Goal: Information Seeking & Learning: Learn about a topic

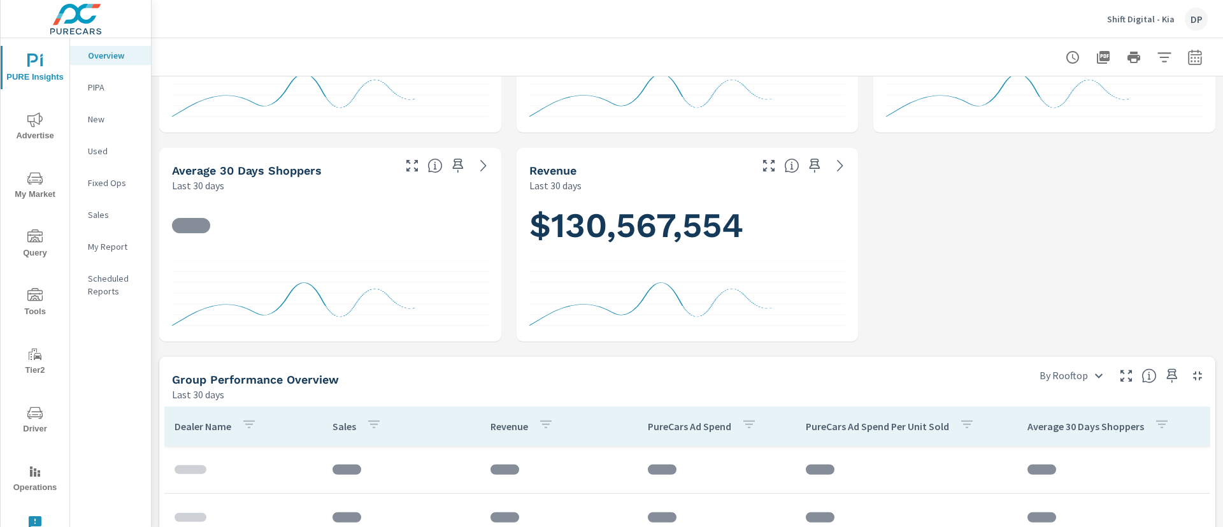
scroll to position [478, 0]
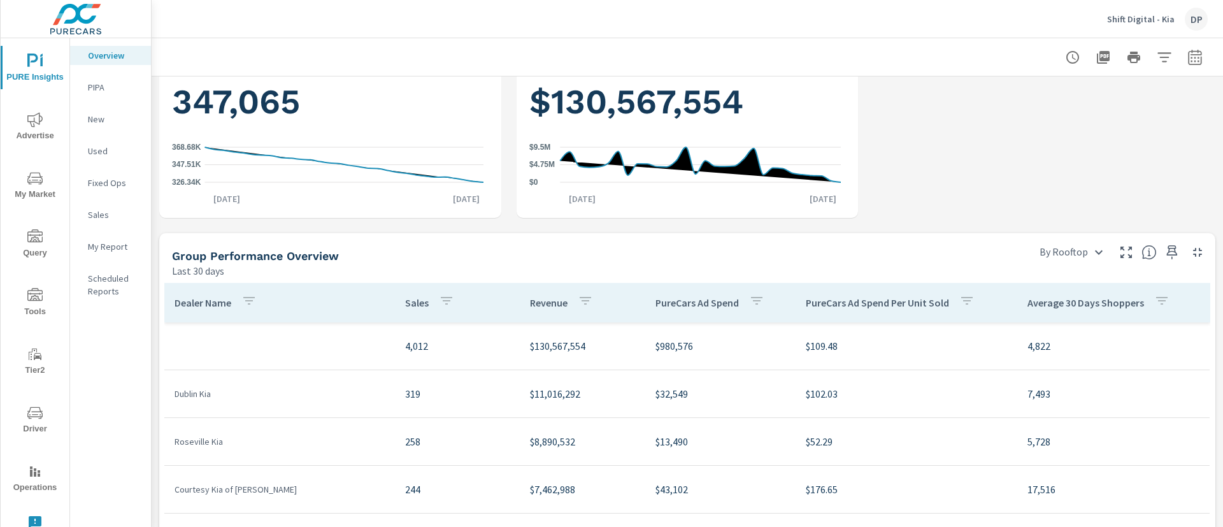
click at [103, 82] on p "PIPA" at bounding box center [114, 87] width 53 height 13
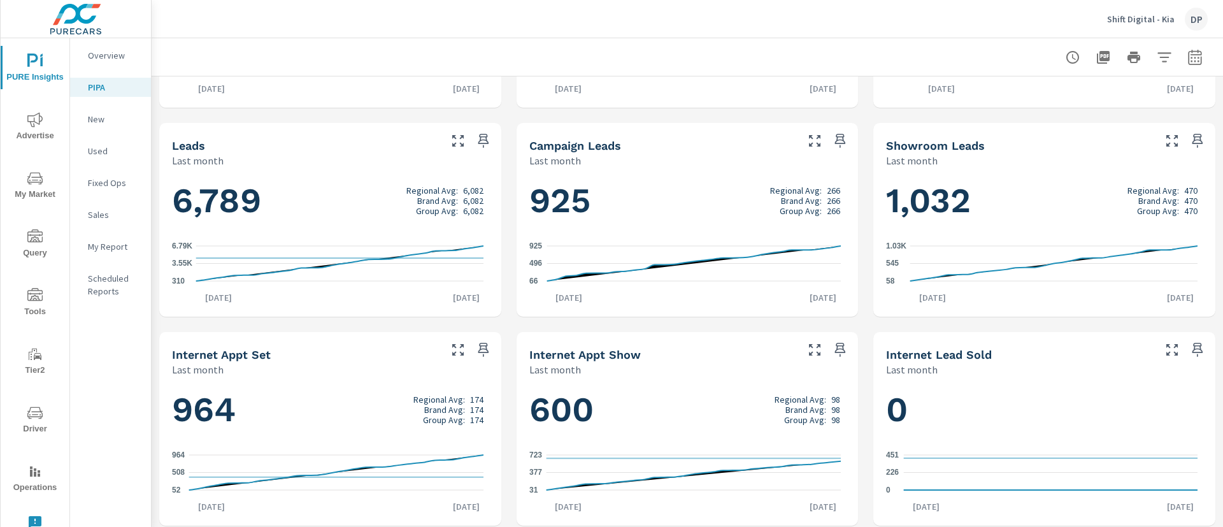
scroll to position [803, 0]
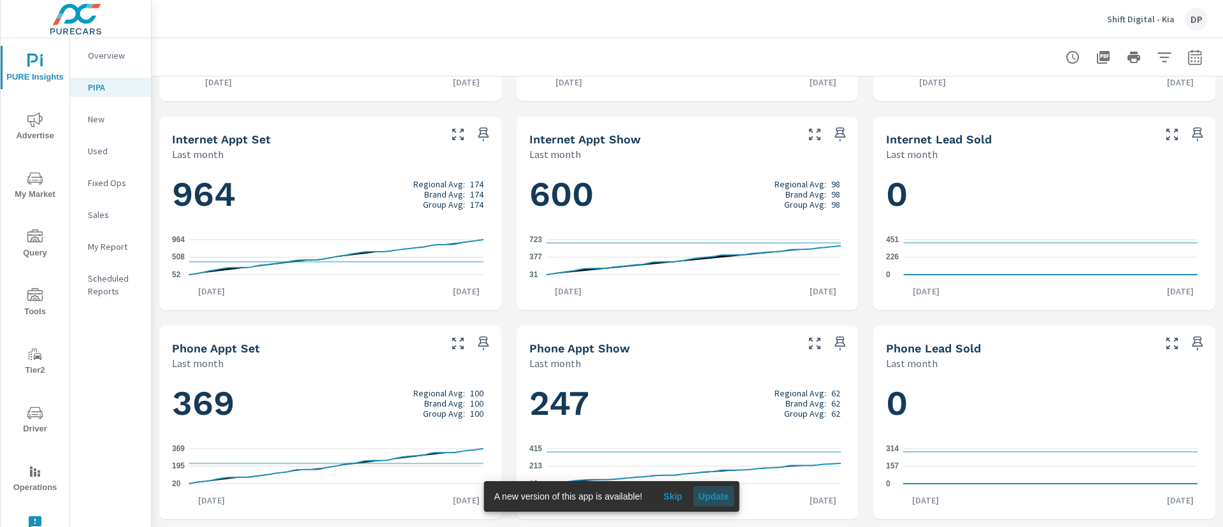
click at [705, 497] on span "Update" at bounding box center [713, 495] width 31 height 11
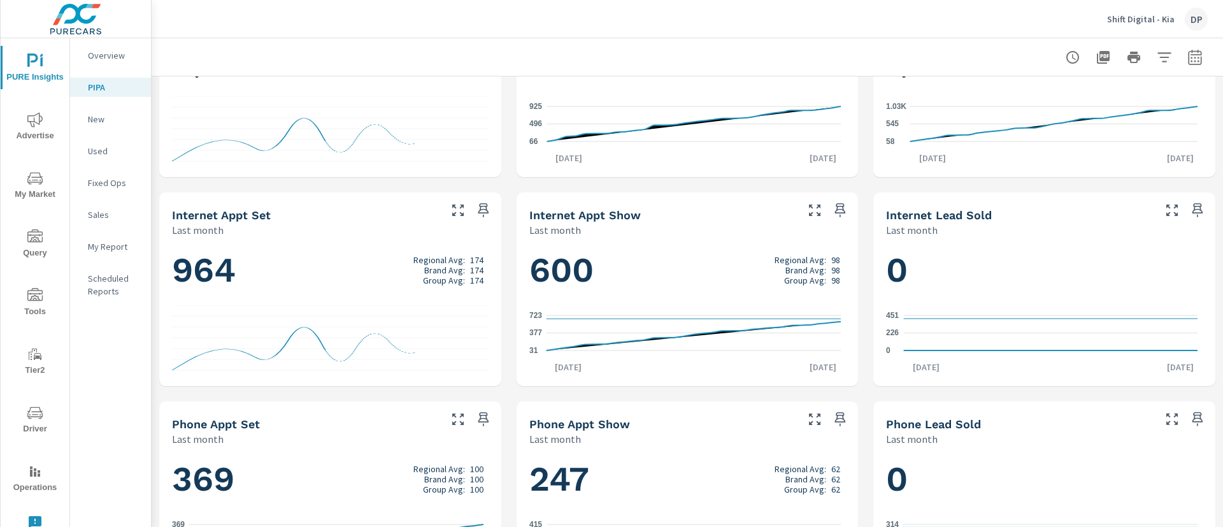
scroll to position [803, 0]
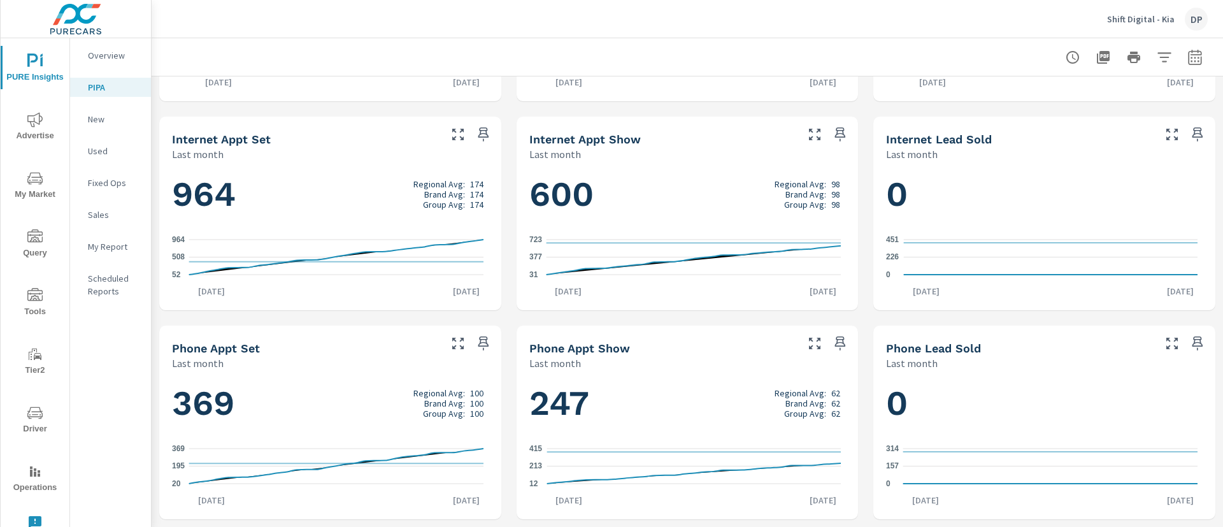
click at [94, 125] on div "New" at bounding box center [110, 119] width 81 height 19
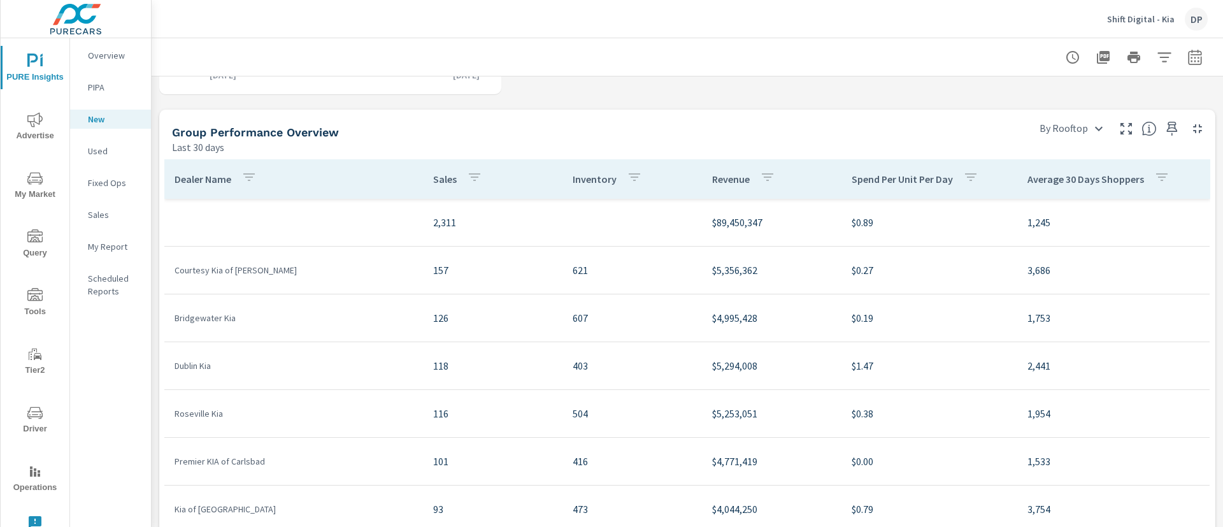
scroll to position [573, 0]
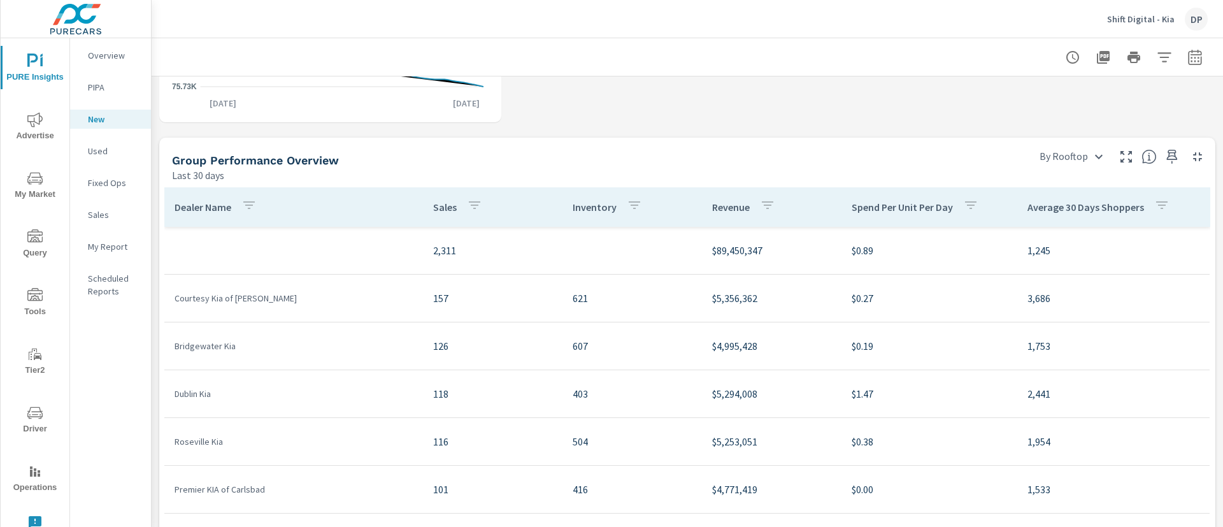
click at [94, 157] on div "Used" at bounding box center [110, 150] width 81 height 19
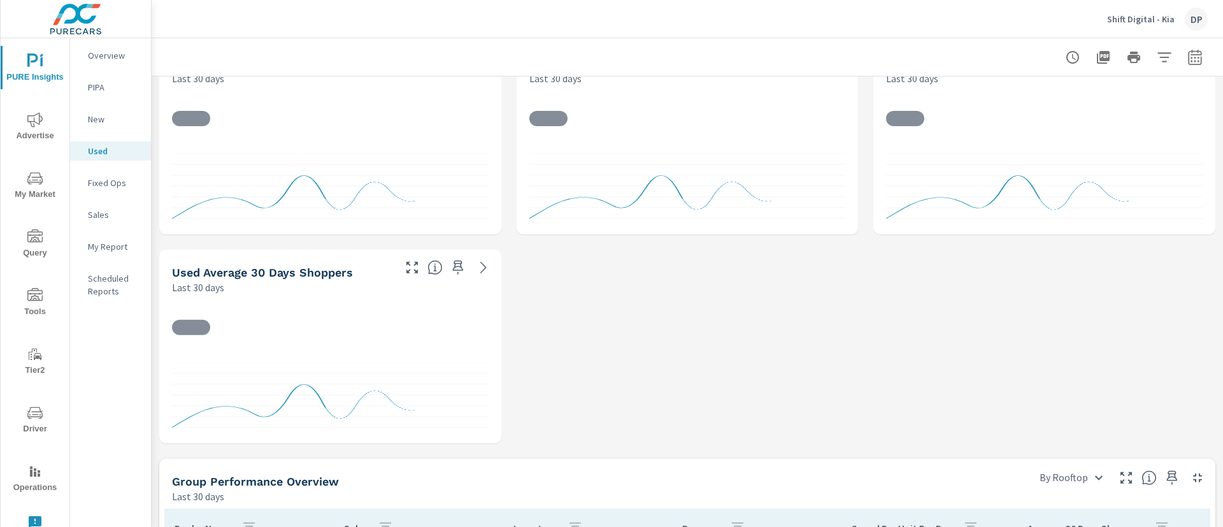
scroll to position [478, 0]
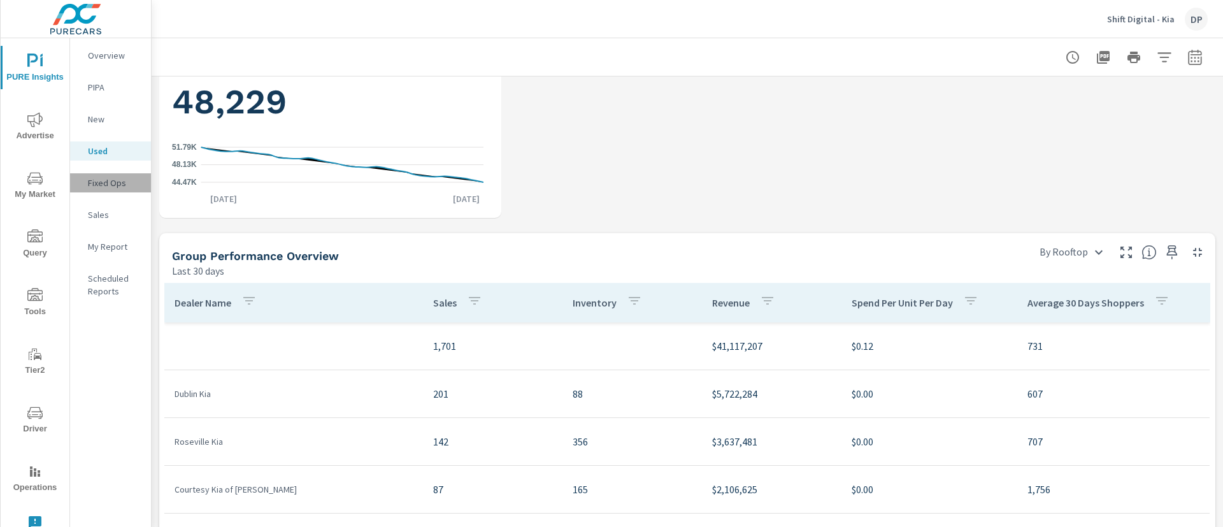
click at [106, 187] on p "Fixed Ops" at bounding box center [114, 182] width 53 height 13
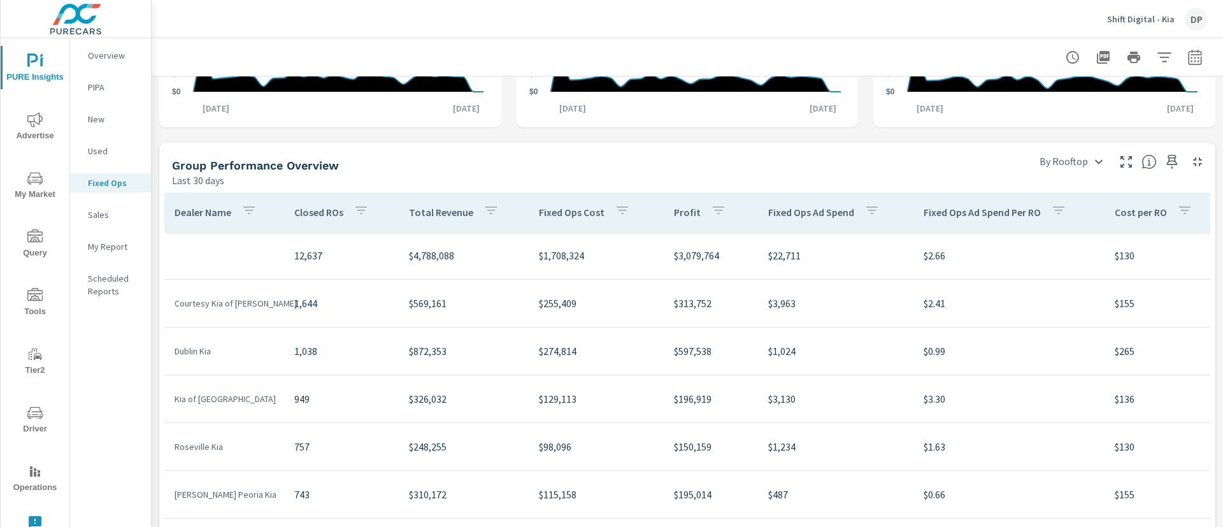
scroll to position [573, 0]
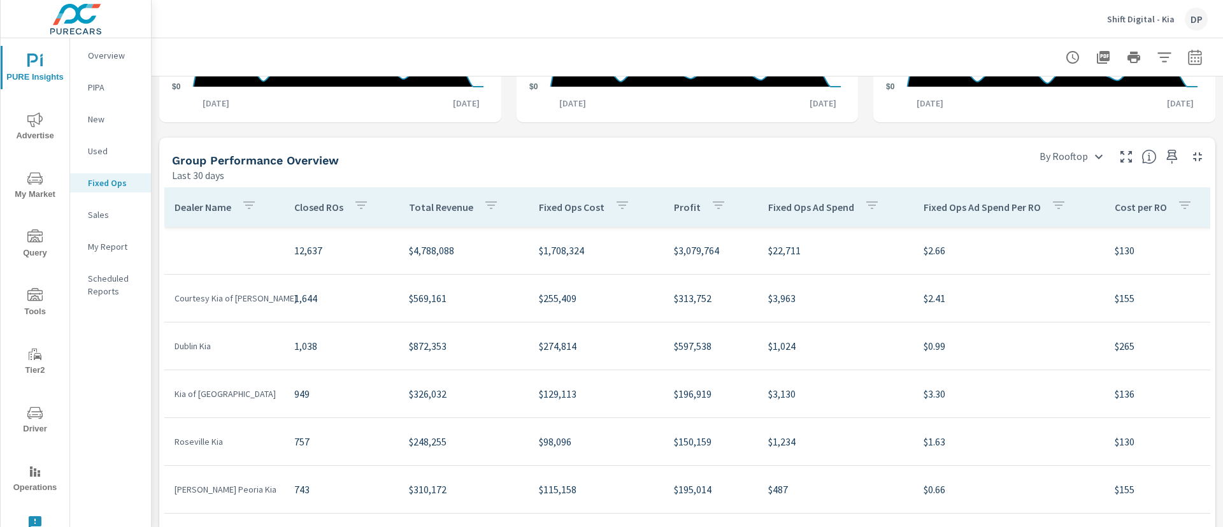
click at [112, 218] on p "Sales" at bounding box center [114, 214] width 53 height 13
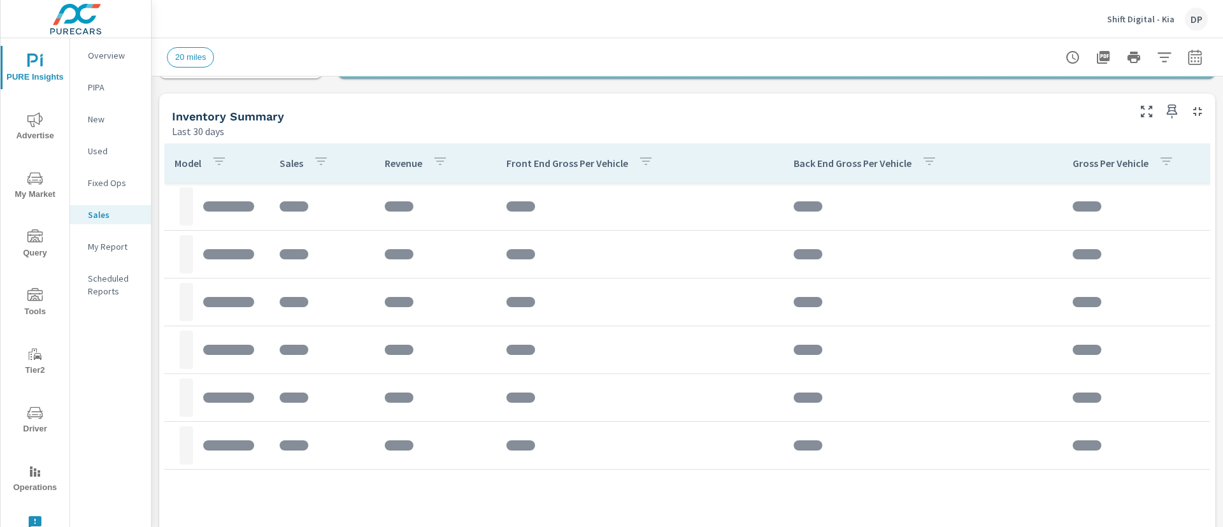
scroll to position [382, 0]
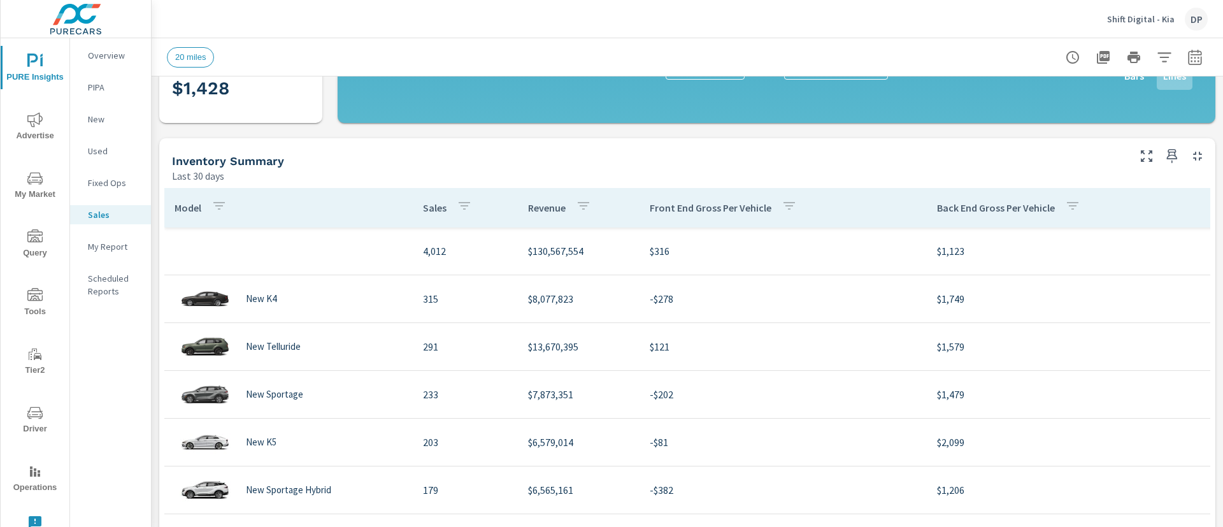
scroll to position [382, 0]
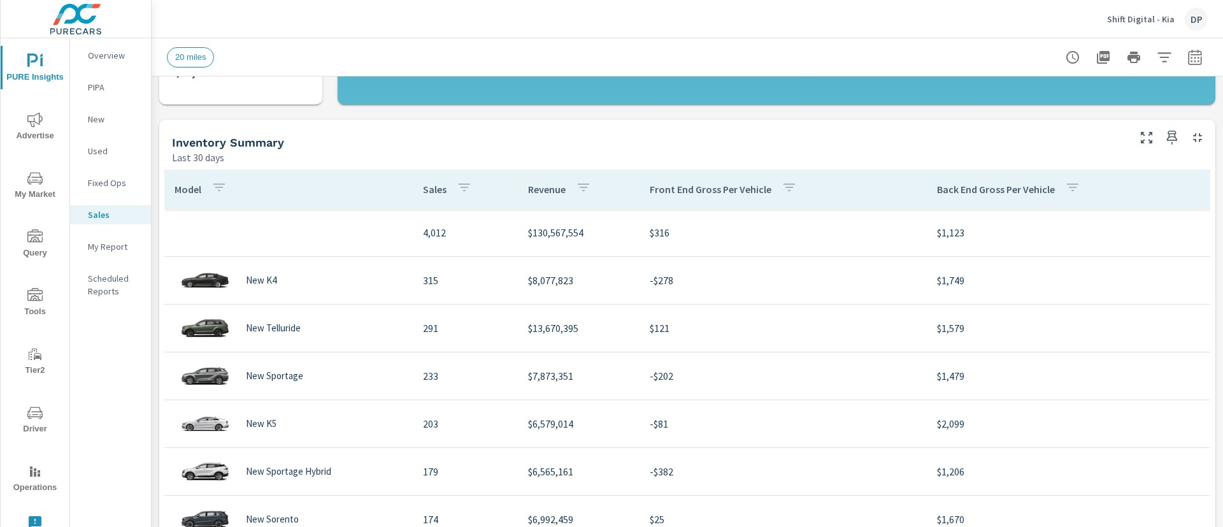
click at [97, 240] on p "My Report" at bounding box center [114, 246] width 53 height 13
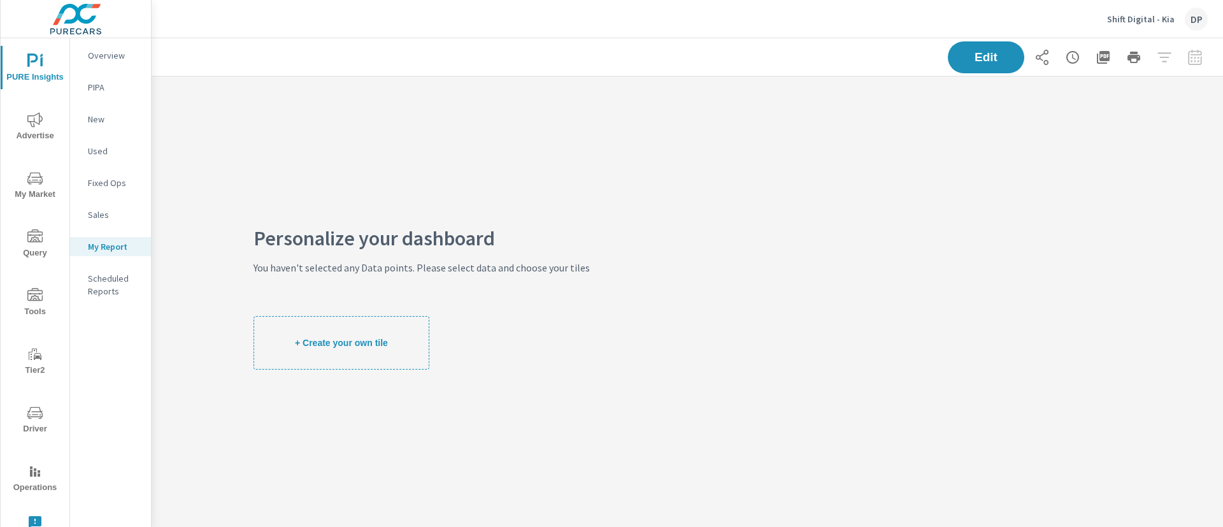
click at [117, 279] on p "Scheduled Reports" at bounding box center [114, 284] width 53 height 25
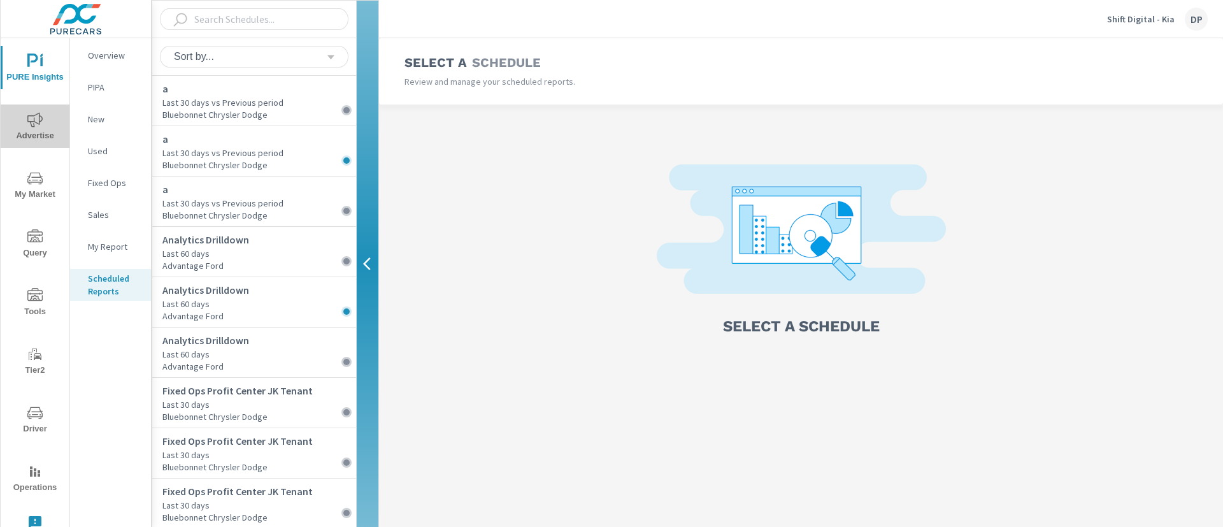
click at [40, 112] on span "Advertise" at bounding box center [34, 127] width 61 height 31
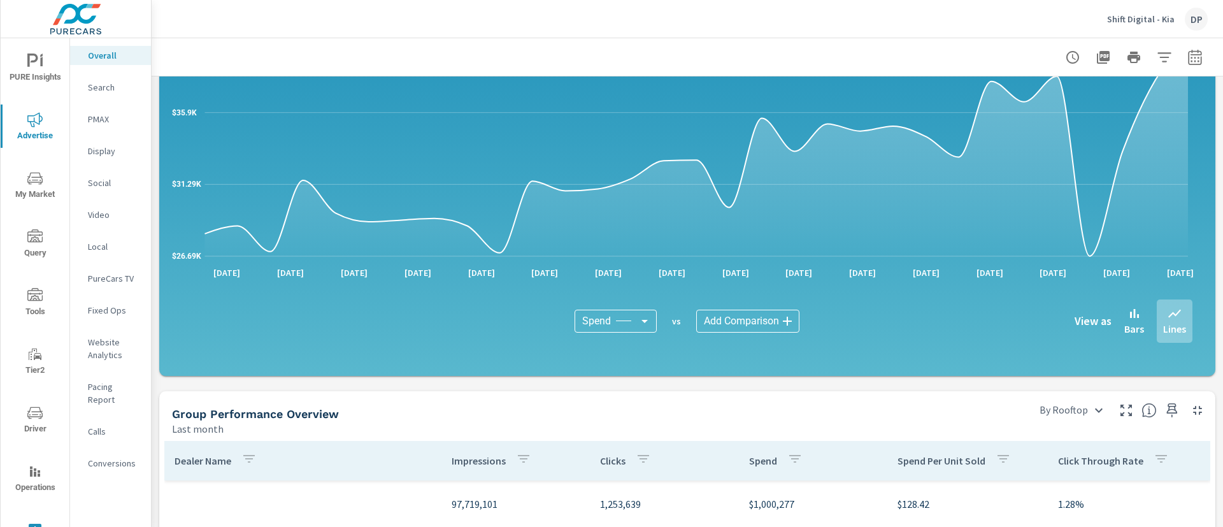
scroll to position [1338, 0]
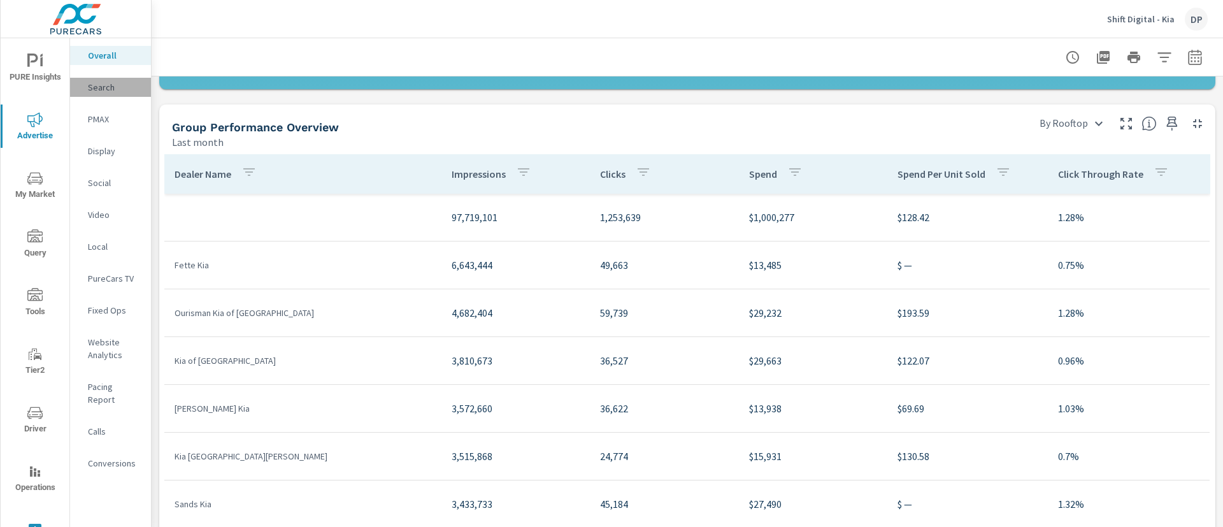
click at [92, 85] on p "Search" at bounding box center [114, 87] width 53 height 13
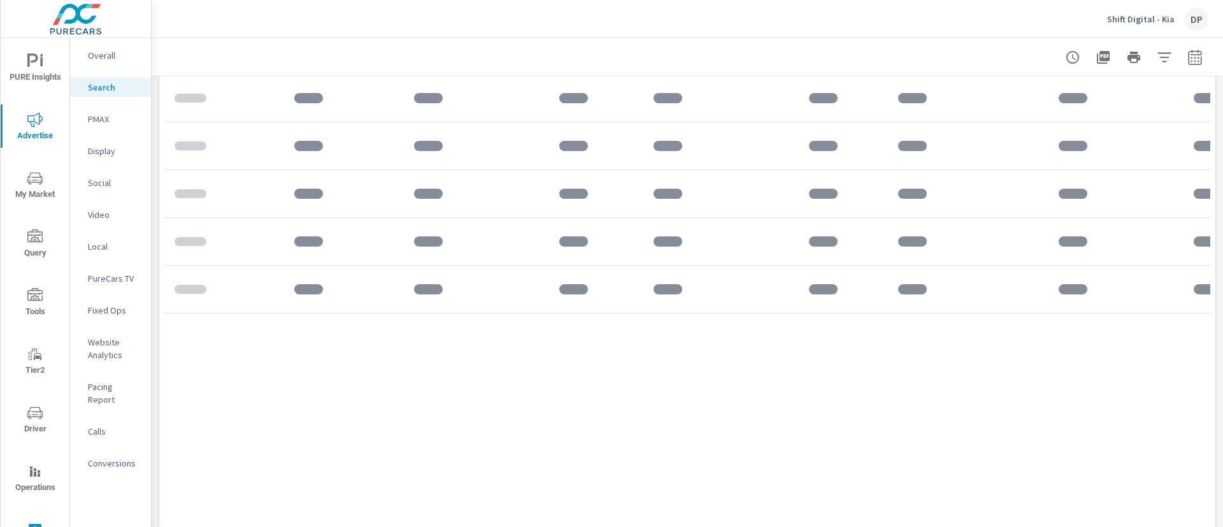
scroll to position [573, 0]
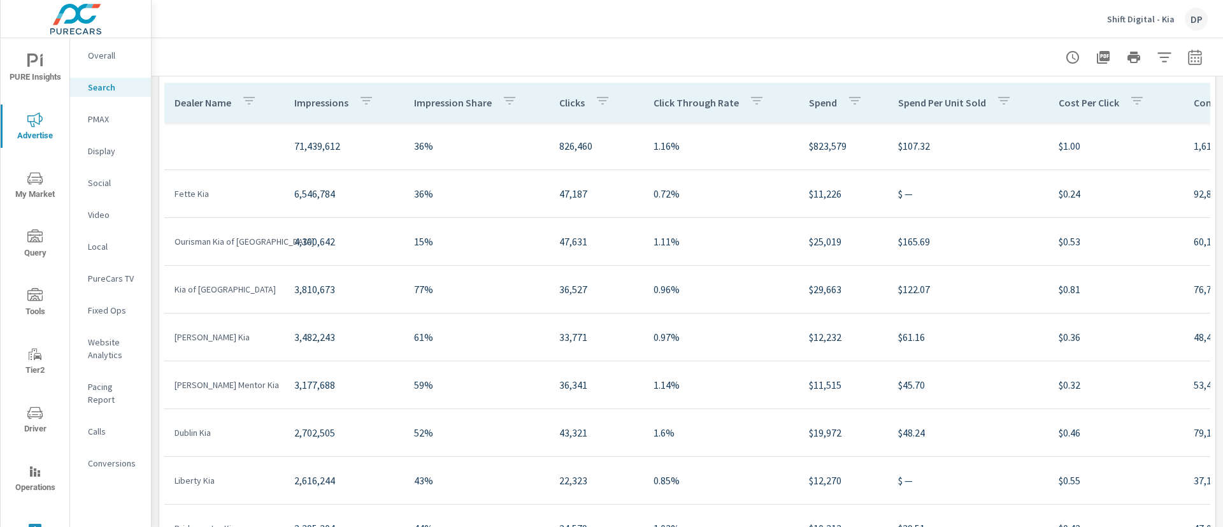
scroll to position [478, 0]
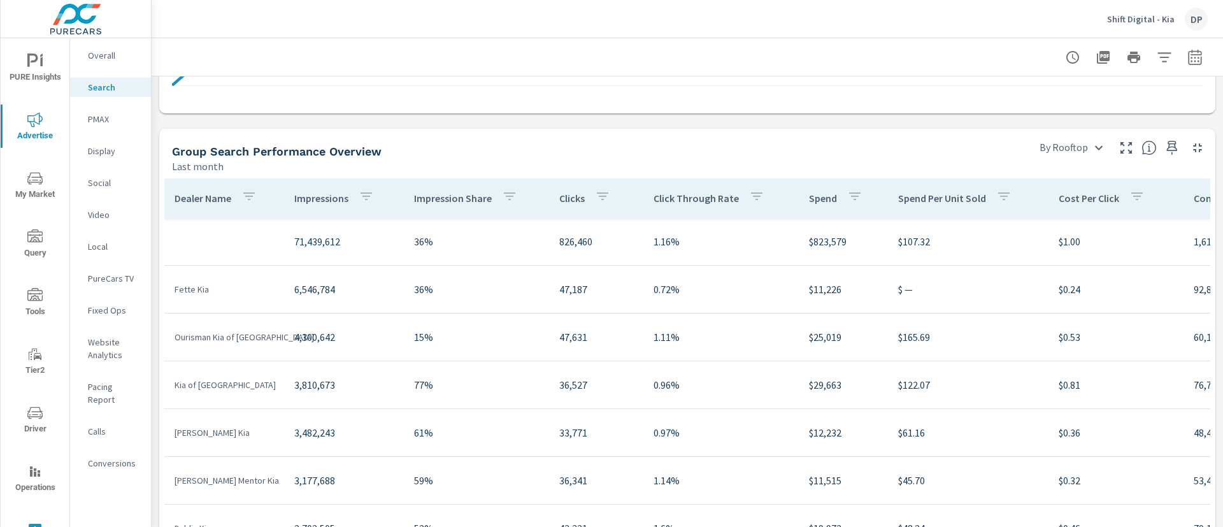
click at [85, 118] on div "PMAX" at bounding box center [110, 119] width 81 height 19
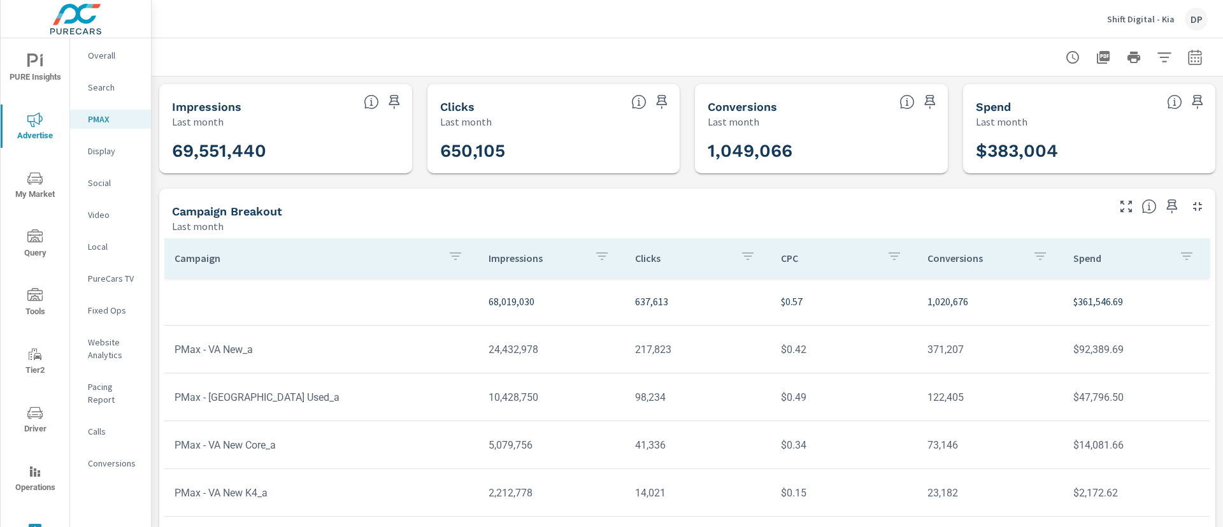
click at [108, 153] on p "Display" at bounding box center [114, 151] width 53 height 13
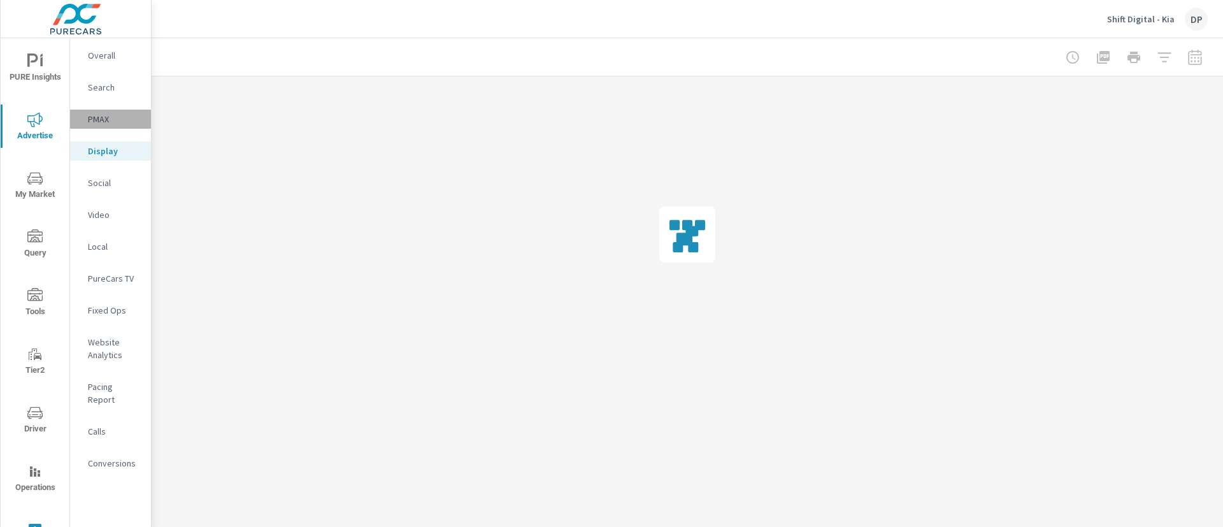
click at [108, 122] on p "PMAX" at bounding box center [114, 119] width 53 height 13
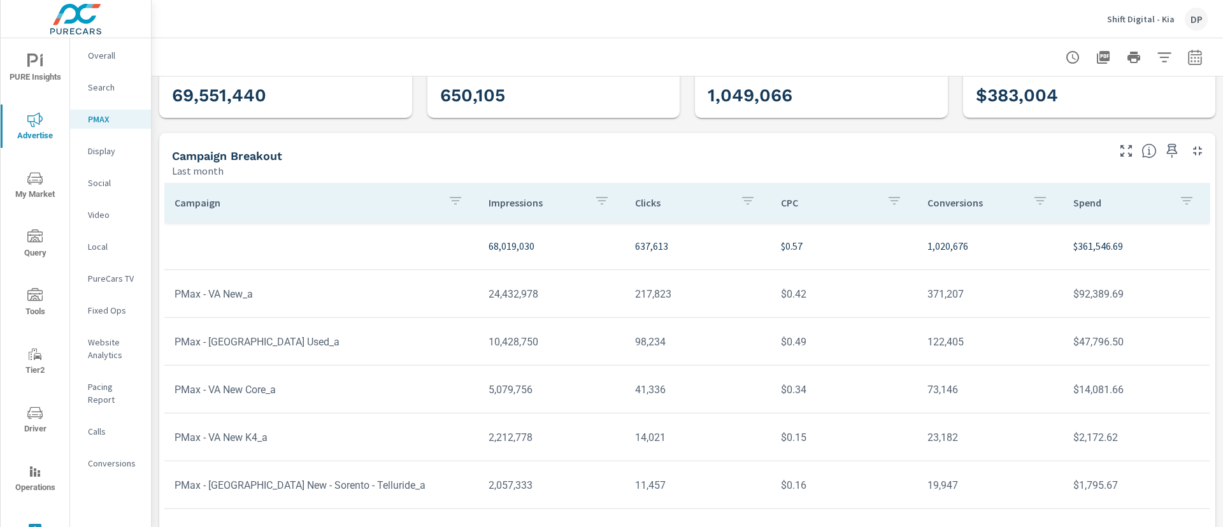
scroll to position [72, 0]
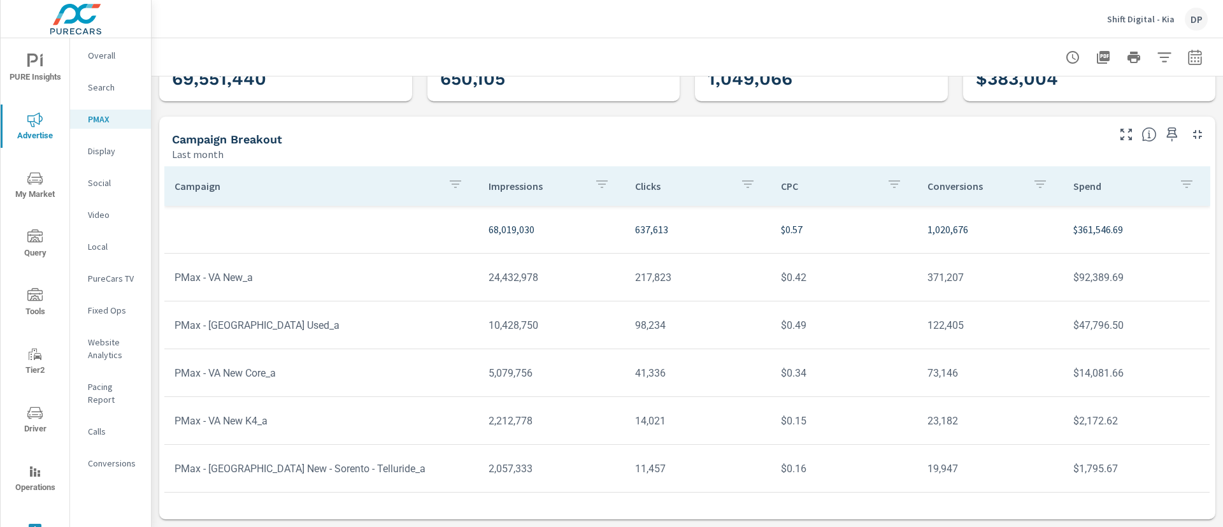
click at [104, 160] on div "Display" at bounding box center [110, 150] width 81 height 19
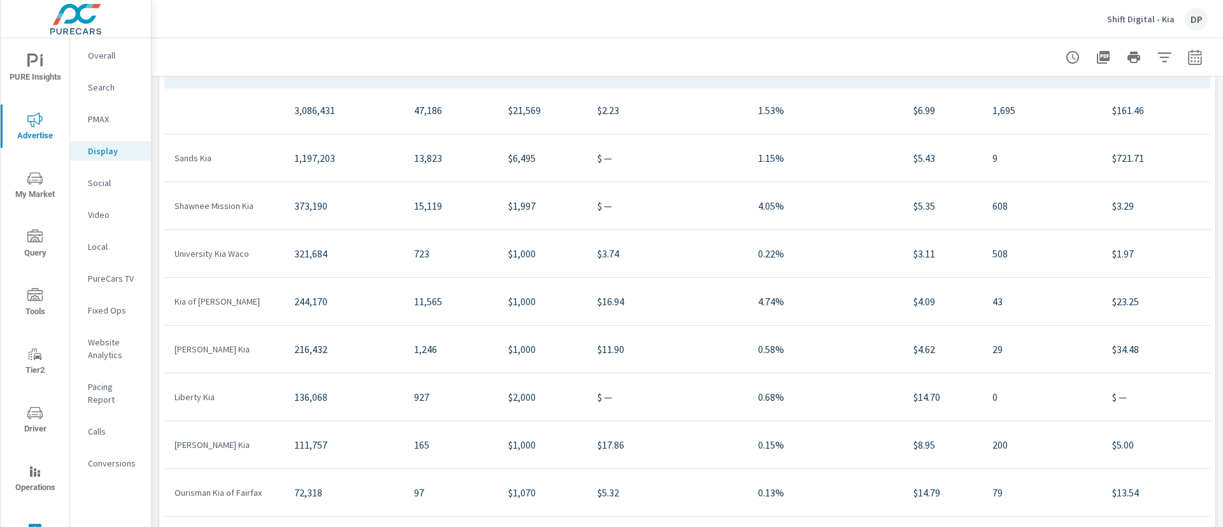
scroll to position [699, 0]
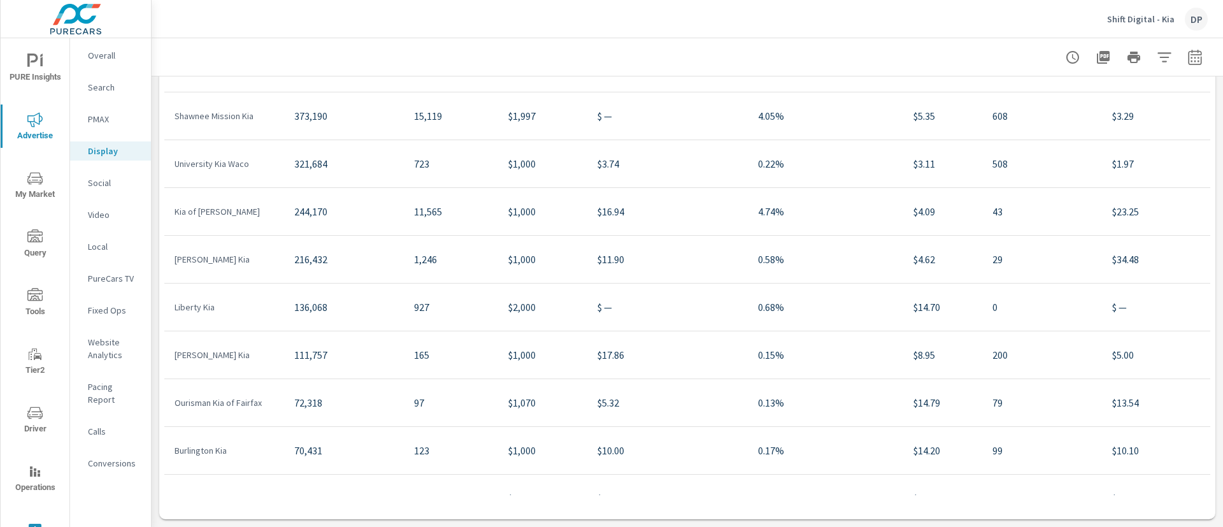
click at [116, 187] on p "Social" at bounding box center [114, 182] width 53 height 13
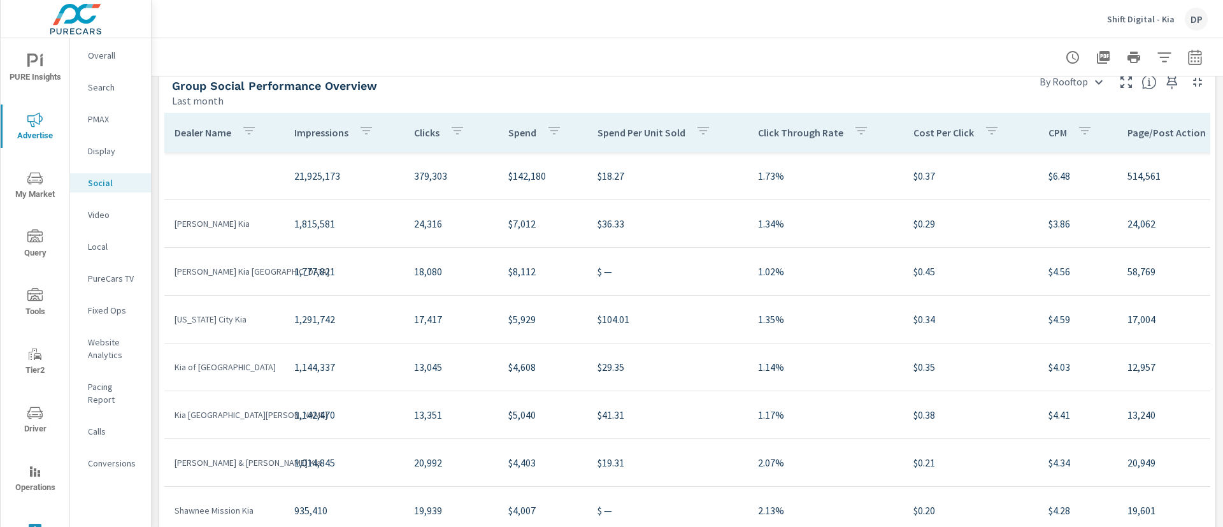
scroll to position [573, 0]
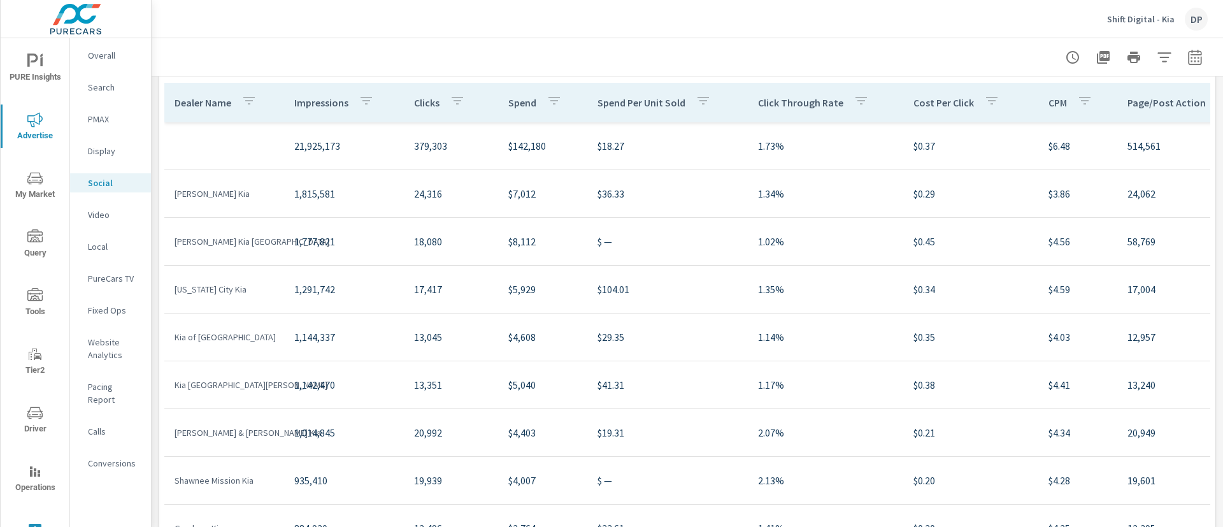
click at [97, 216] on p "Video" at bounding box center [114, 214] width 53 height 13
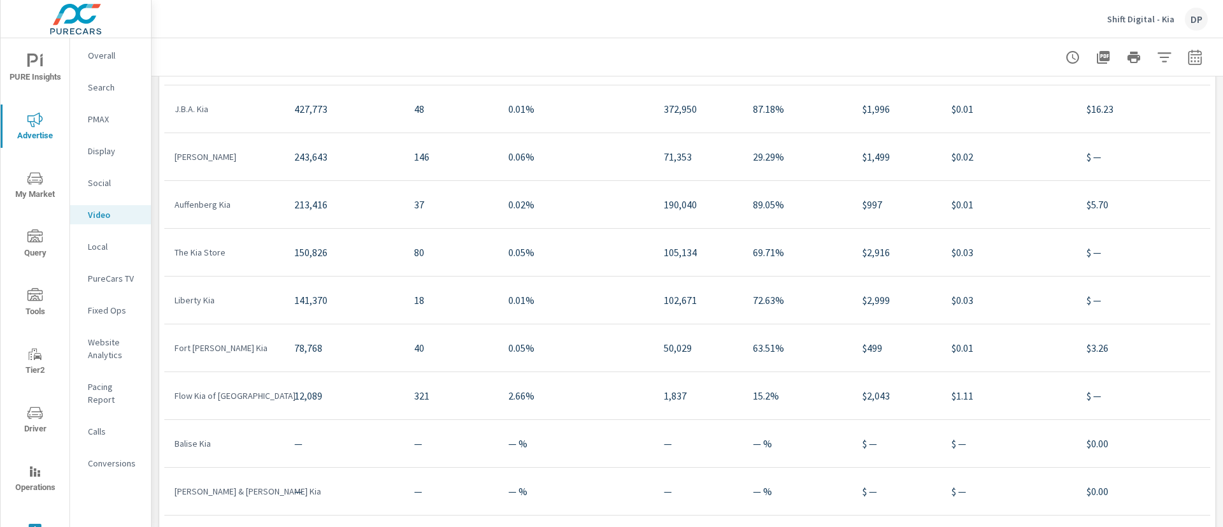
scroll to position [699, 0]
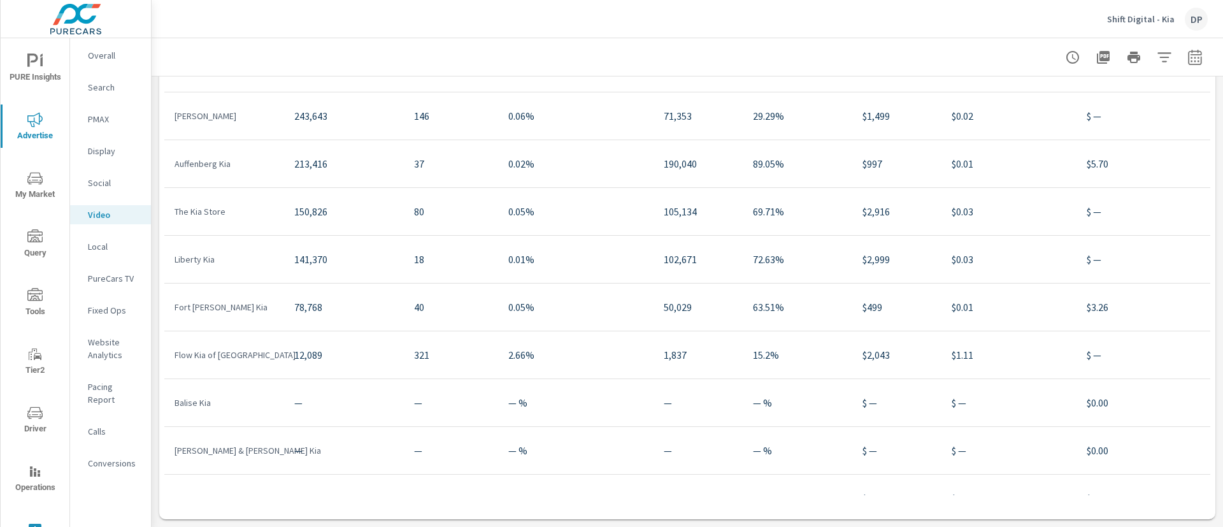
click at [120, 250] on p "Local" at bounding box center [114, 246] width 53 height 13
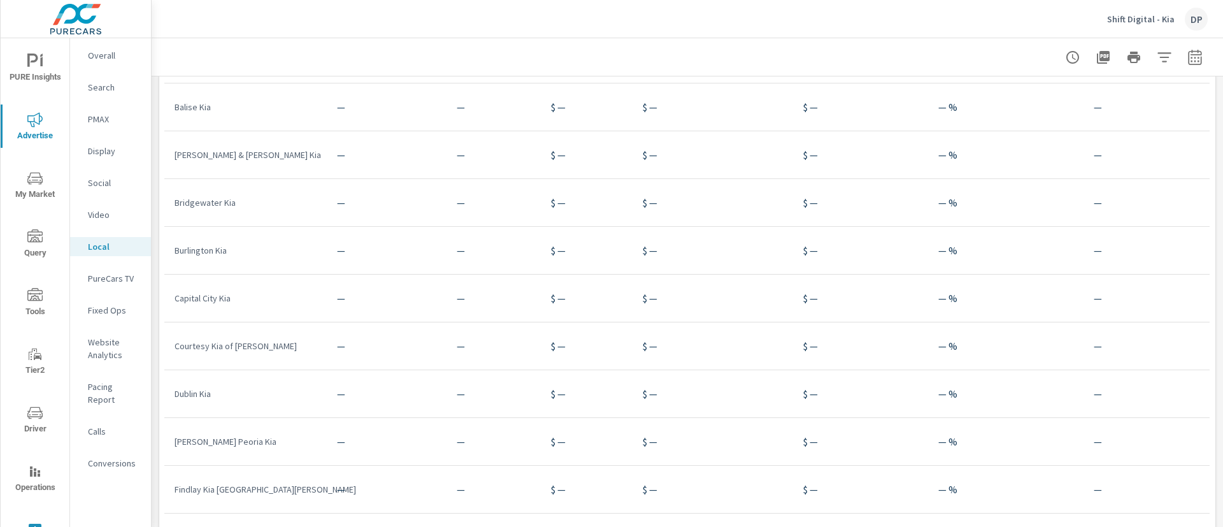
scroll to position [803, 0]
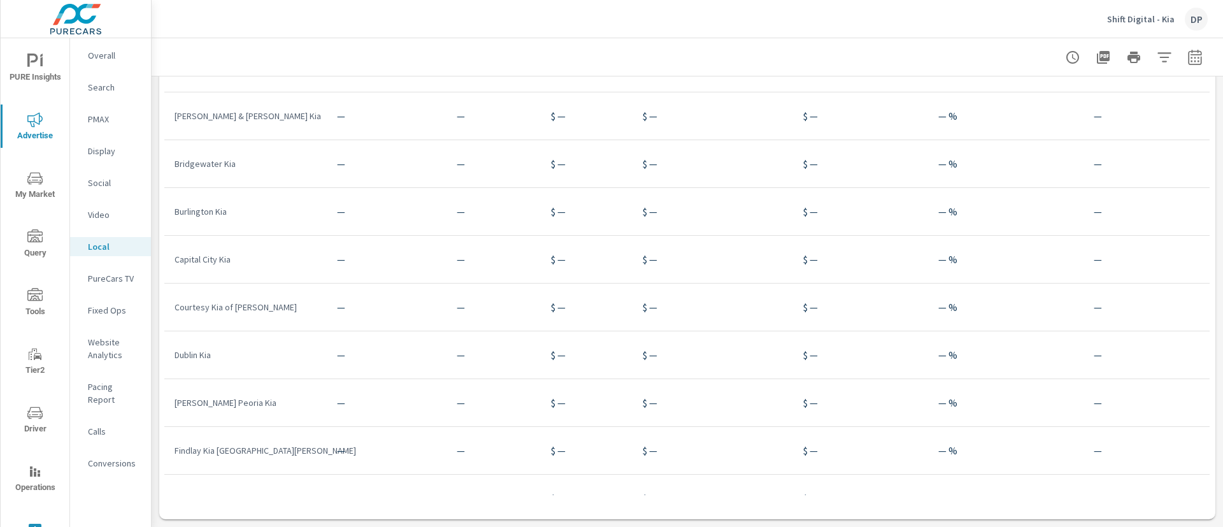
click at [85, 273] on div "PureCars TV" at bounding box center [110, 278] width 81 height 19
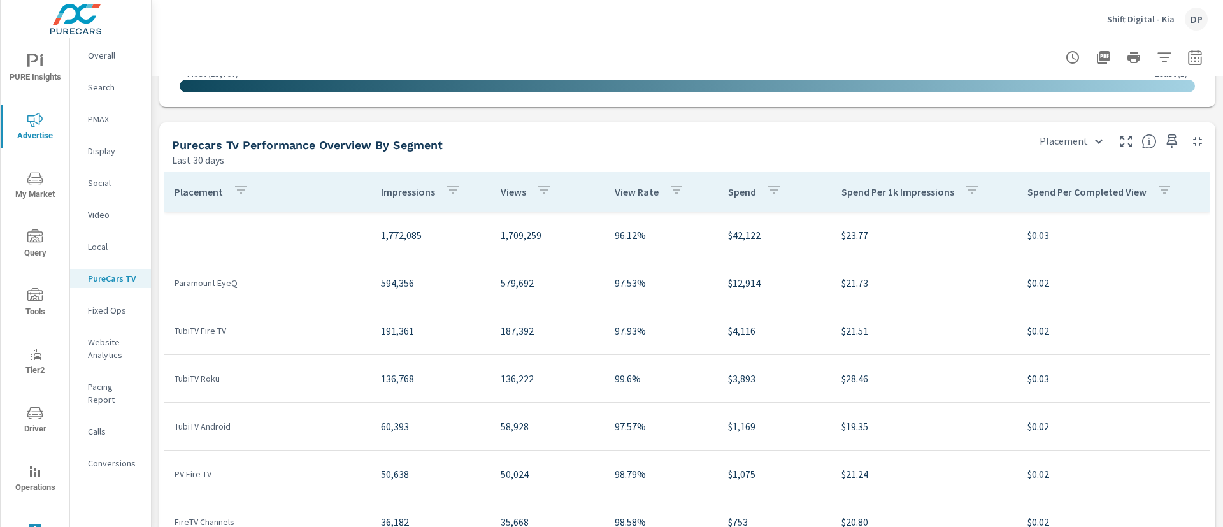
scroll to position [1743, 0]
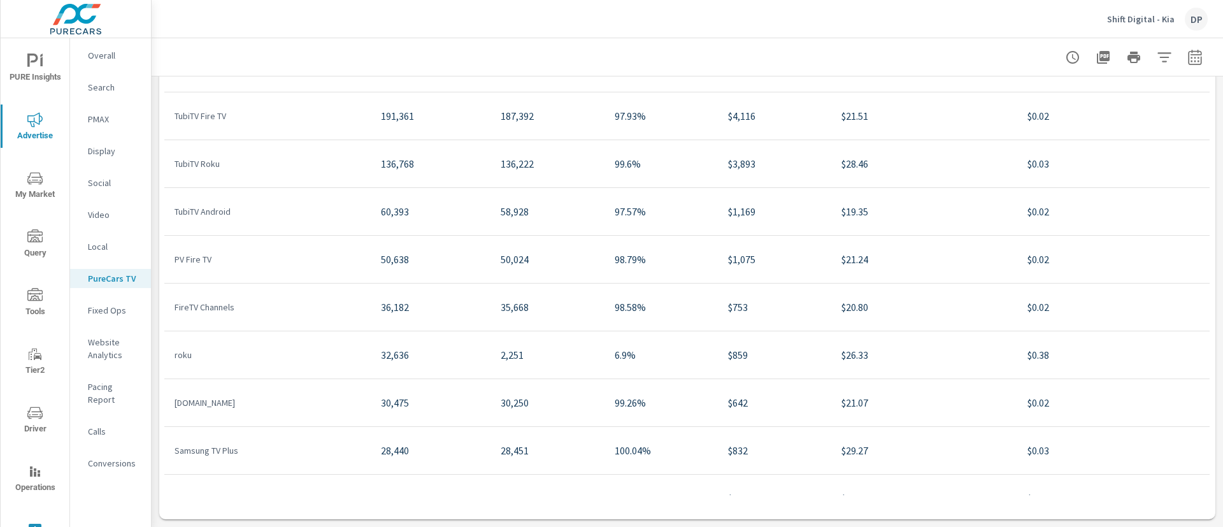
click at [90, 308] on p "Fixed Ops" at bounding box center [114, 310] width 53 height 13
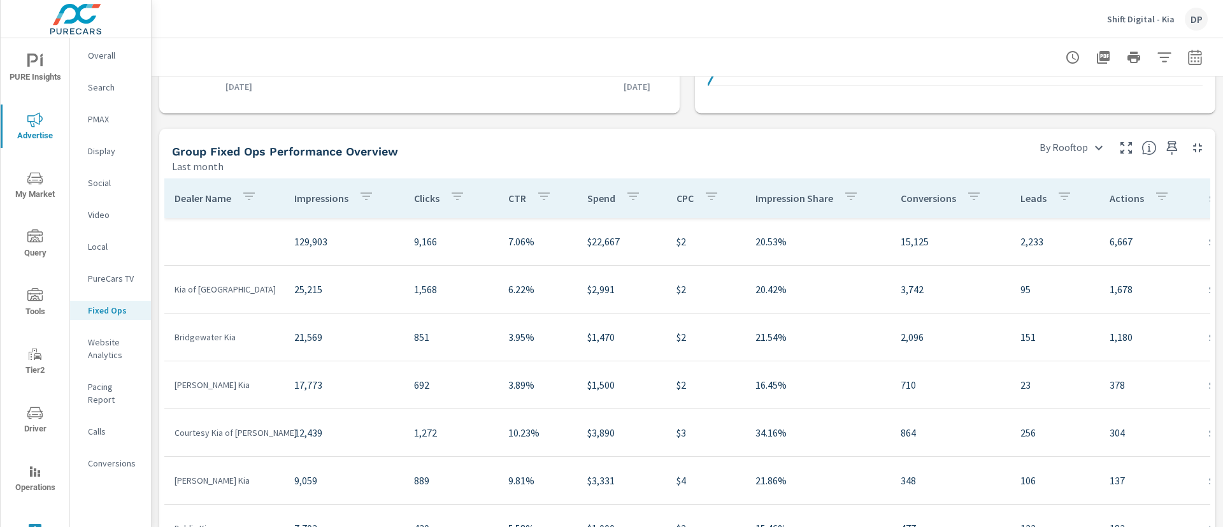
scroll to position [699, 0]
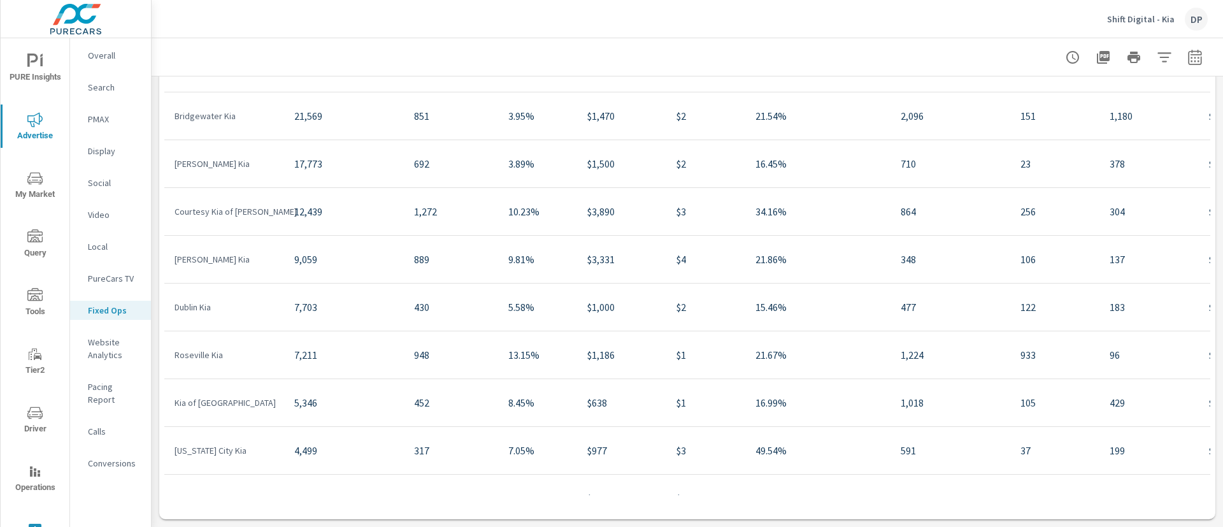
click at [116, 354] on p "Website Analytics" at bounding box center [114, 348] width 53 height 25
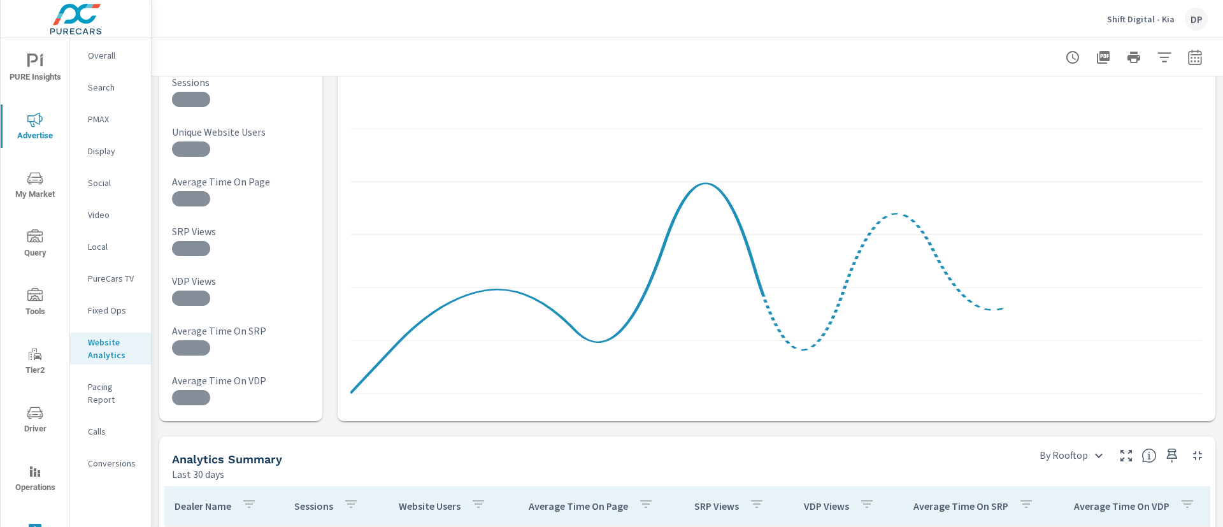
scroll to position [96, 0]
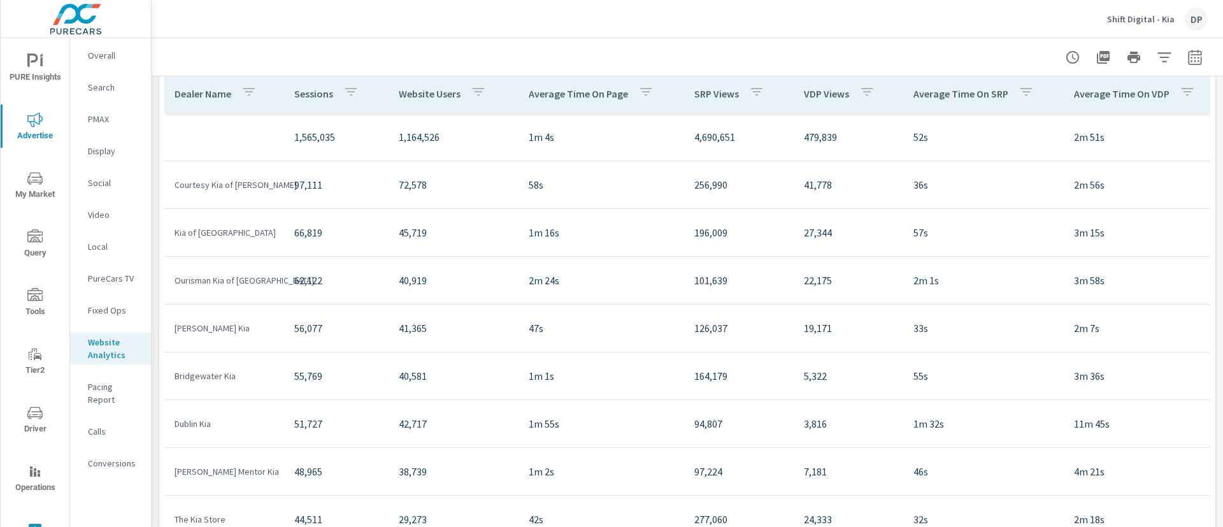
scroll to position [96, 0]
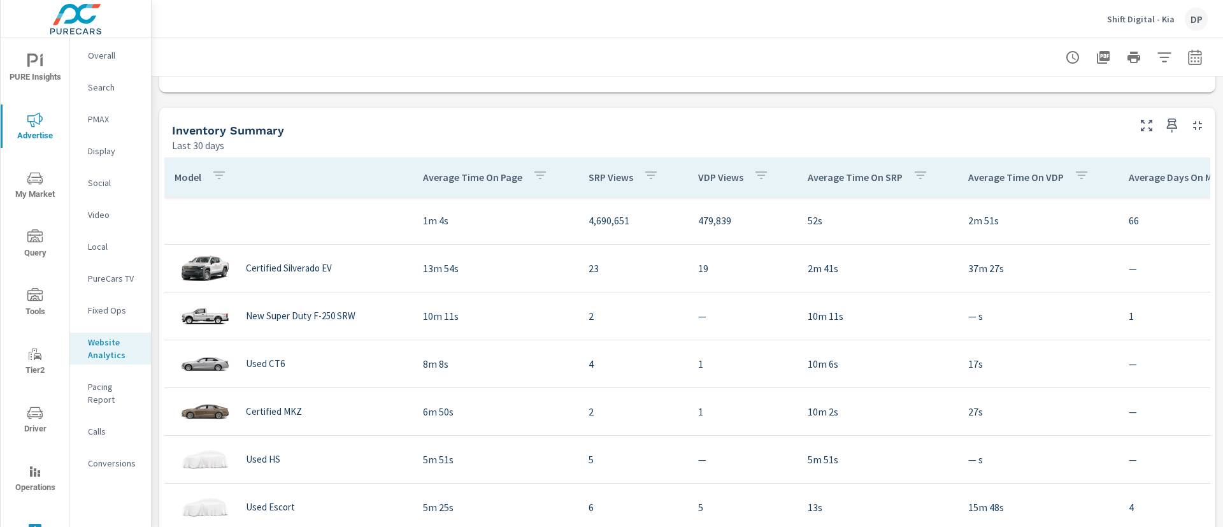
scroll to position [1051, 0]
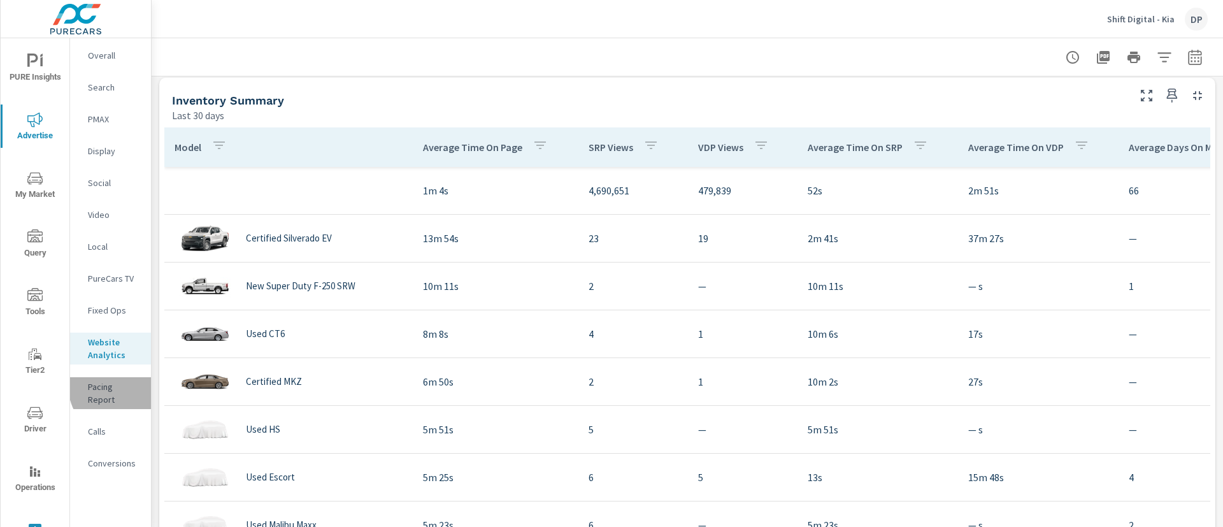
click at [123, 385] on p "Pacing Report" at bounding box center [114, 392] width 53 height 25
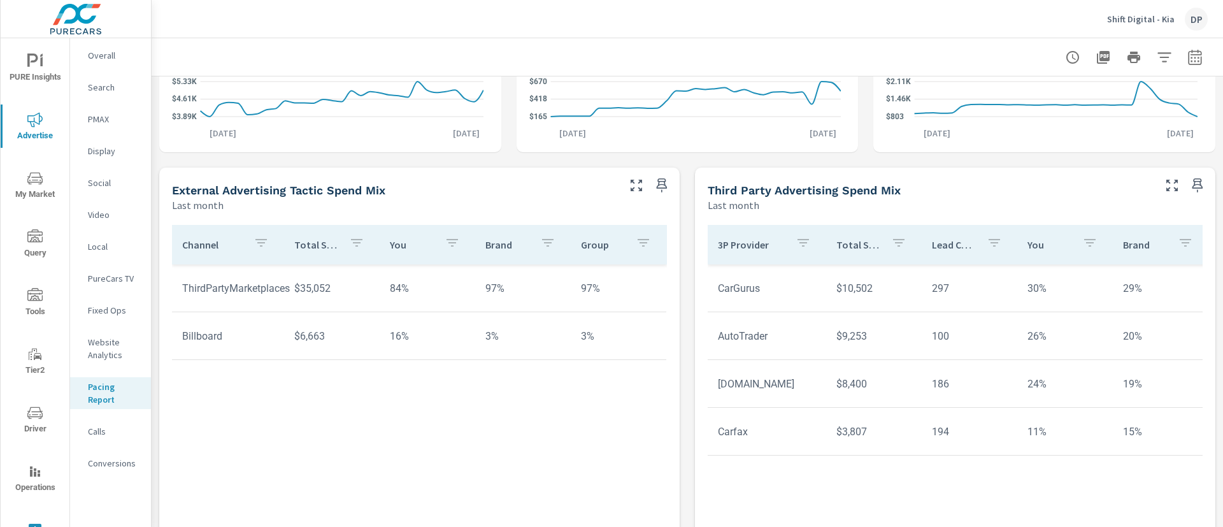
scroll to position [573, 0]
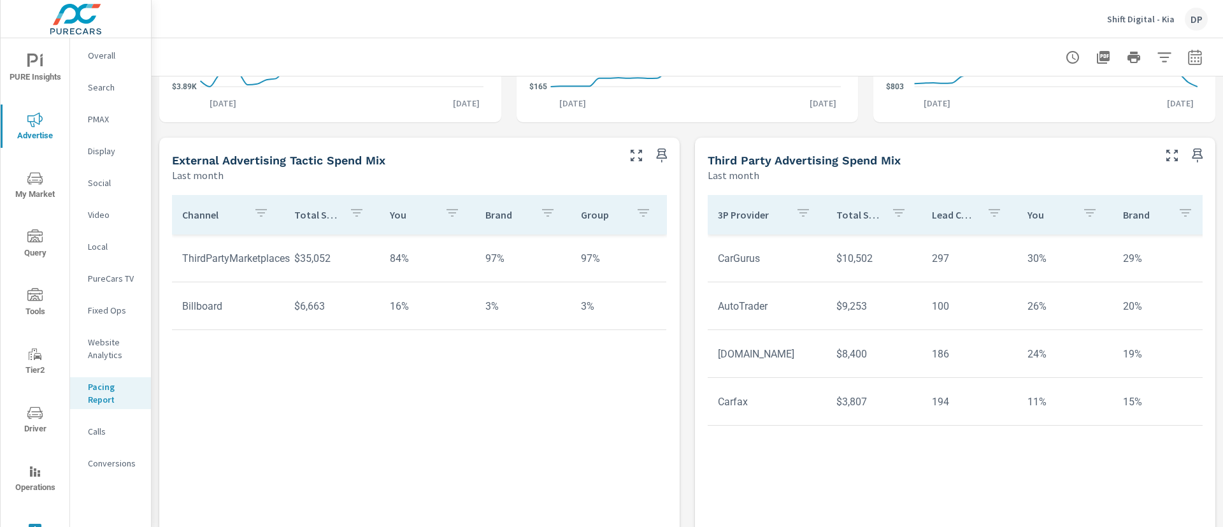
click at [104, 420] on nav "Overall Search PMAX Display Social Video Local PureCars TV Fixed Ops Website An…" at bounding box center [110, 264] width 81 height 452
click at [39, 189] on span "My Market" at bounding box center [34, 186] width 61 height 31
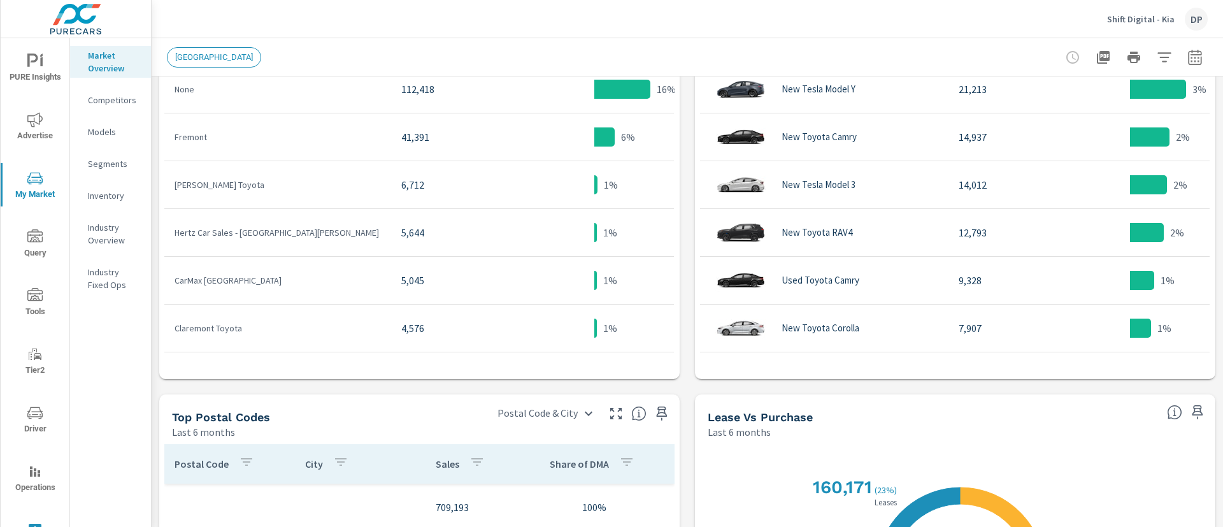
scroll to position [448, 0]
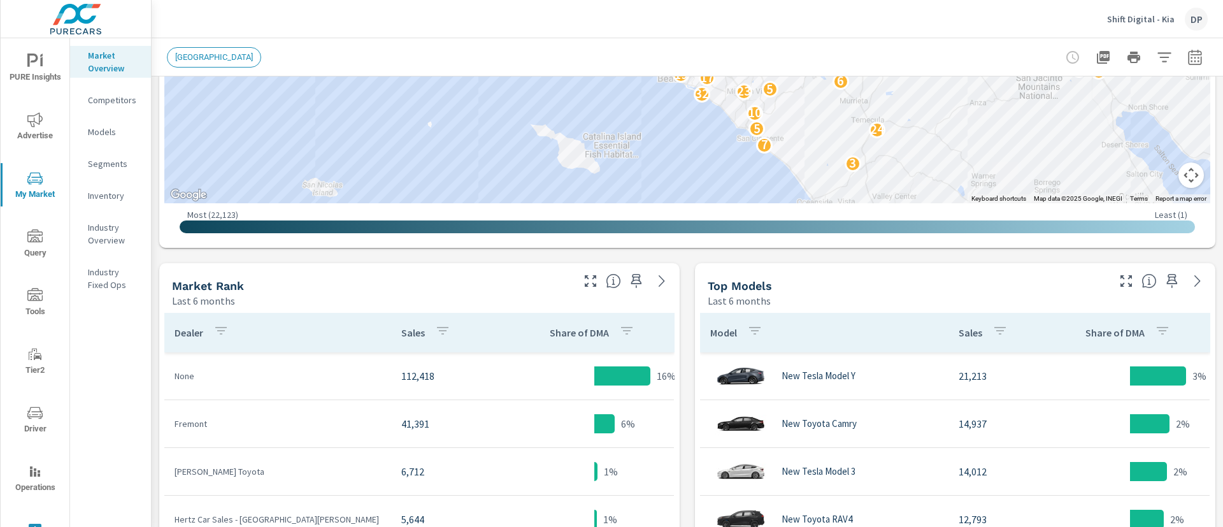
click at [101, 99] on p "Competitors" at bounding box center [114, 100] width 53 height 13
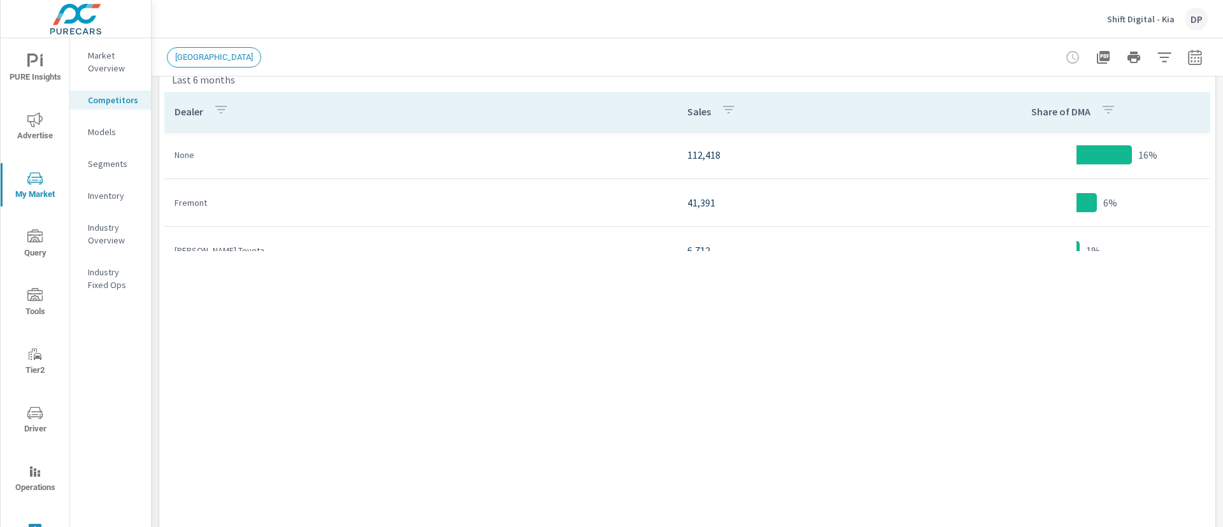
scroll to position [955, 0]
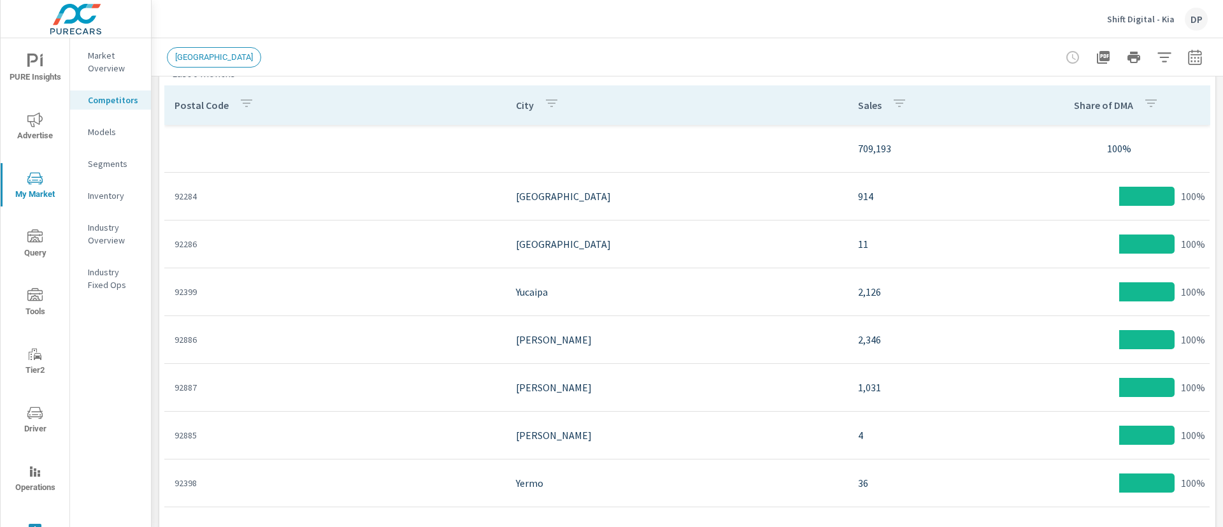
scroll to position [1221, 0]
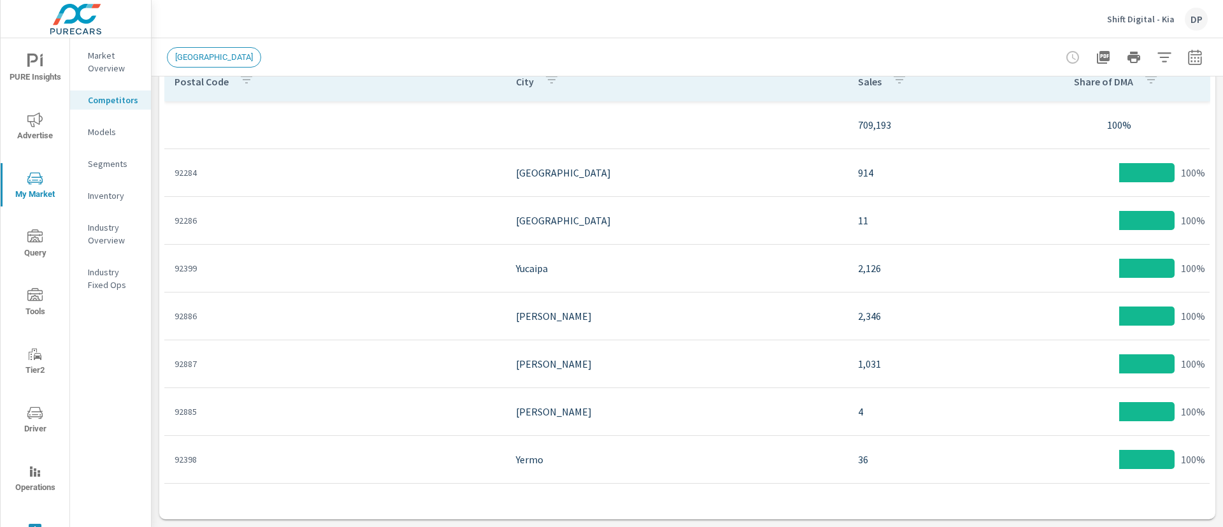
click at [92, 134] on p "Models" at bounding box center [114, 131] width 53 height 13
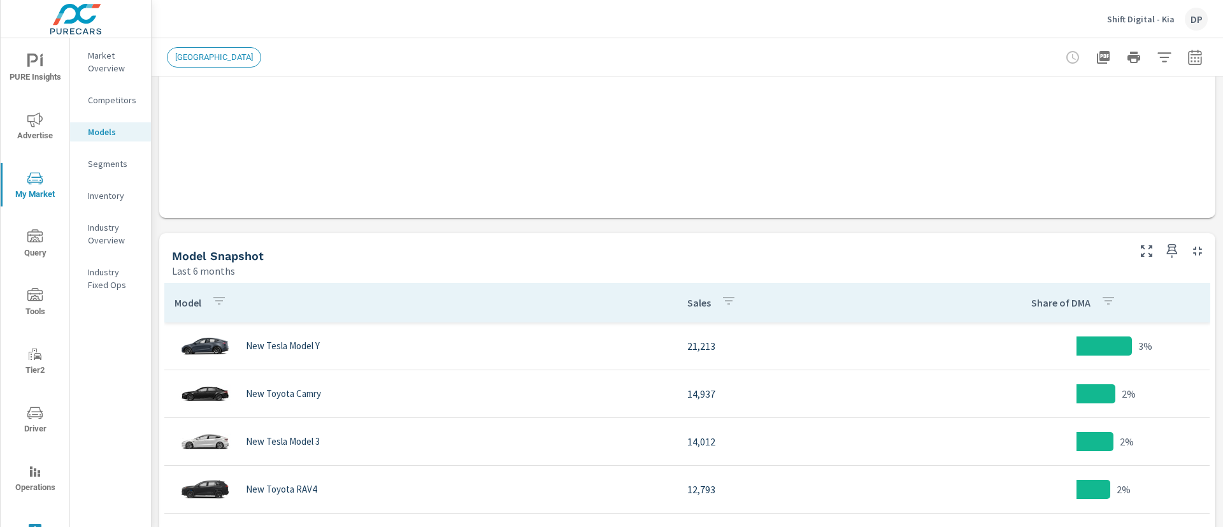
scroll to position [573, 0]
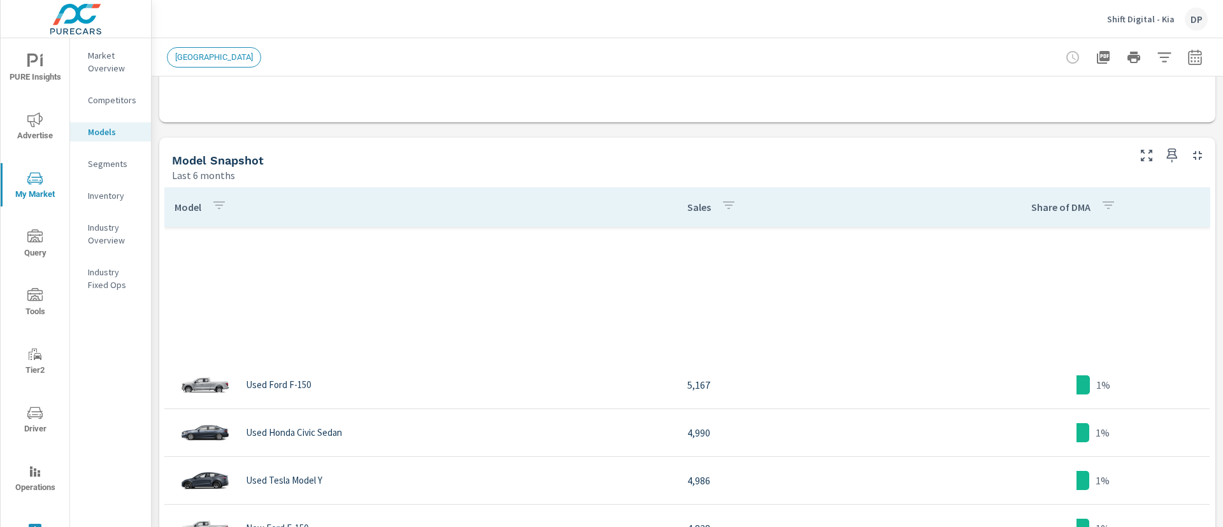
scroll to position [764, 0]
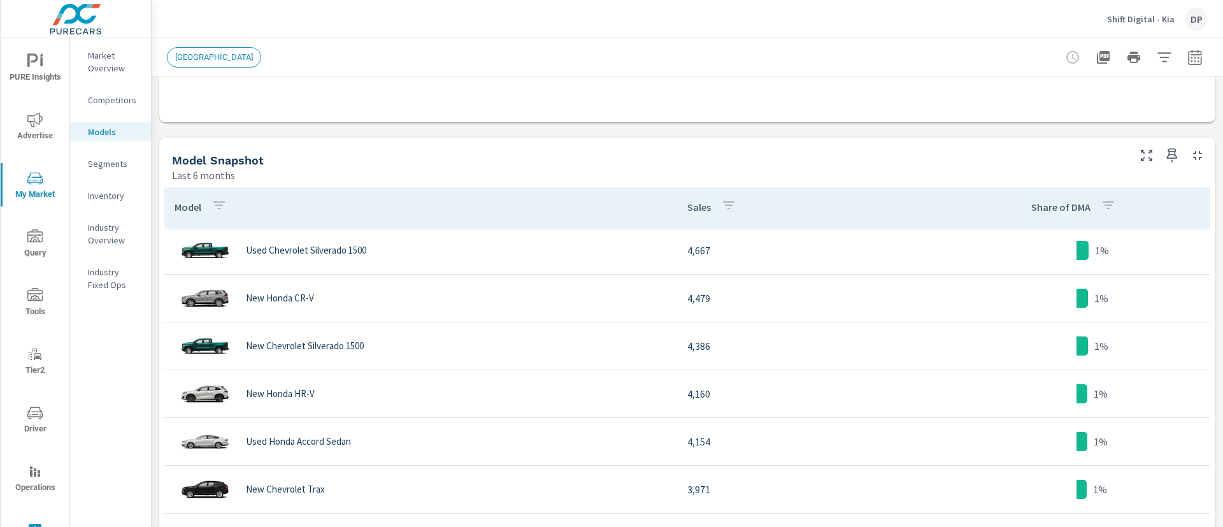
click at [117, 159] on p "Segments" at bounding box center [114, 163] width 53 height 13
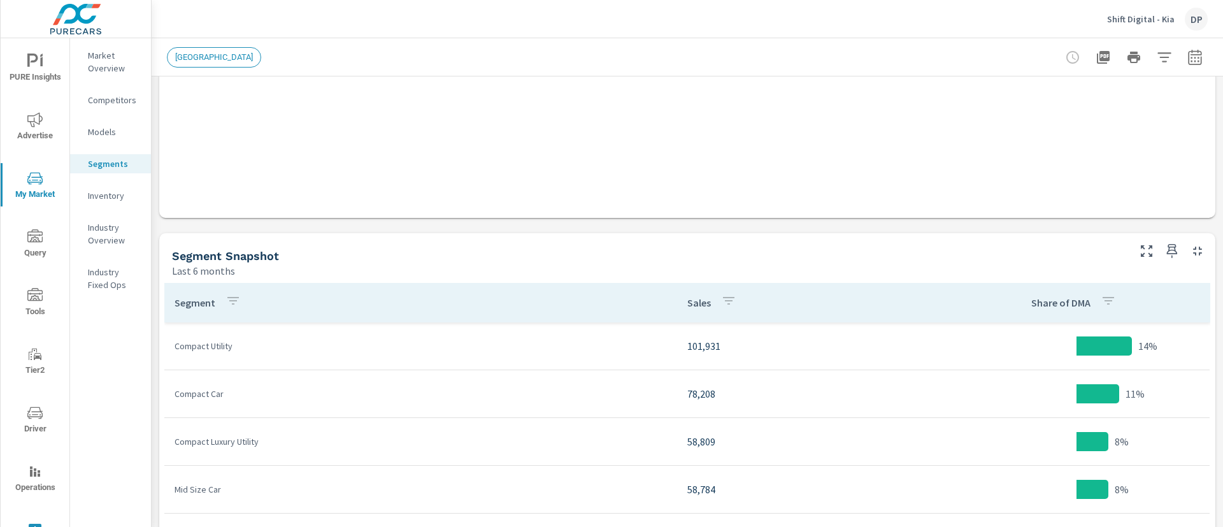
scroll to position [573, 0]
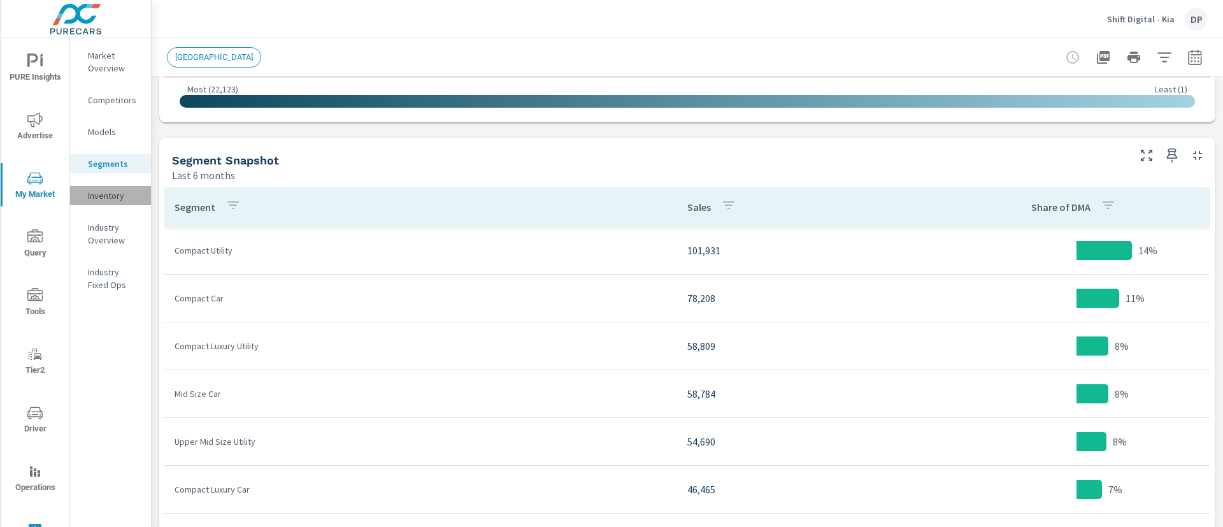
click at [99, 189] on p "Inventory" at bounding box center [114, 195] width 53 height 13
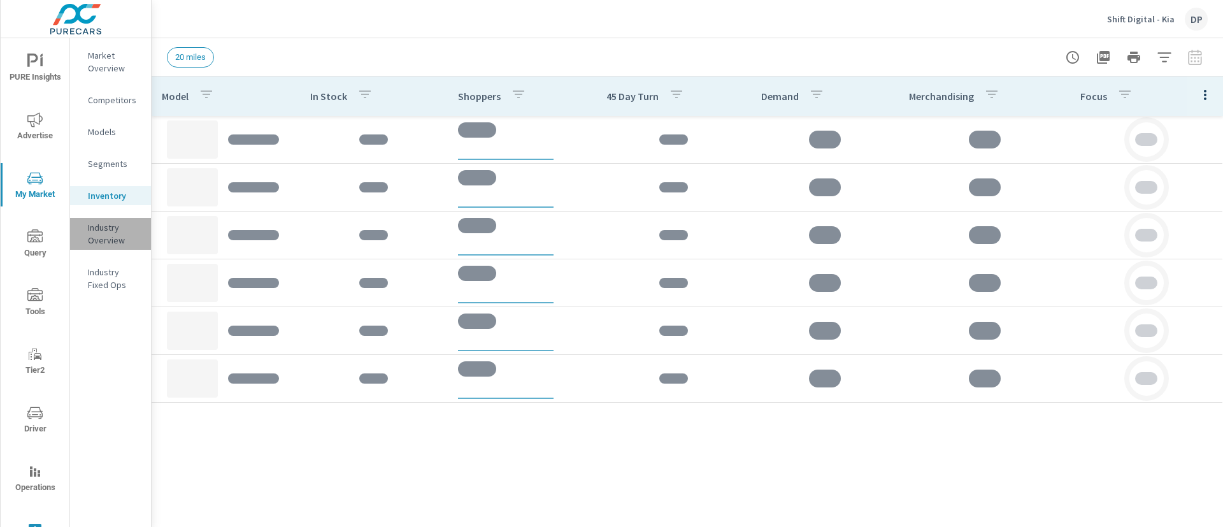
click at [106, 230] on p "Industry Overview" at bounding box center [114, 233] width 53 height 25
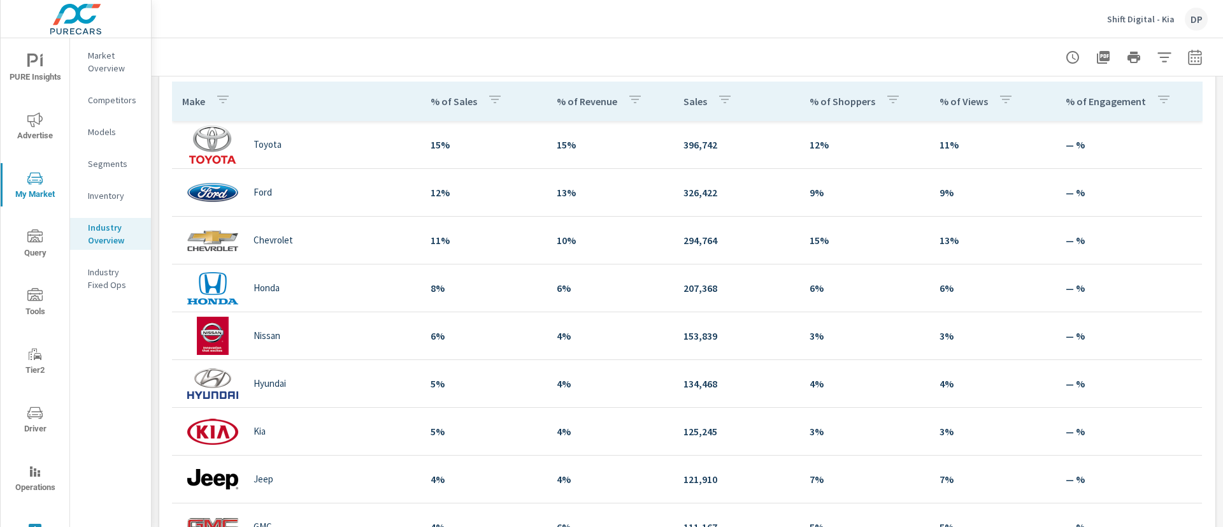
scroll to position [382, 0]
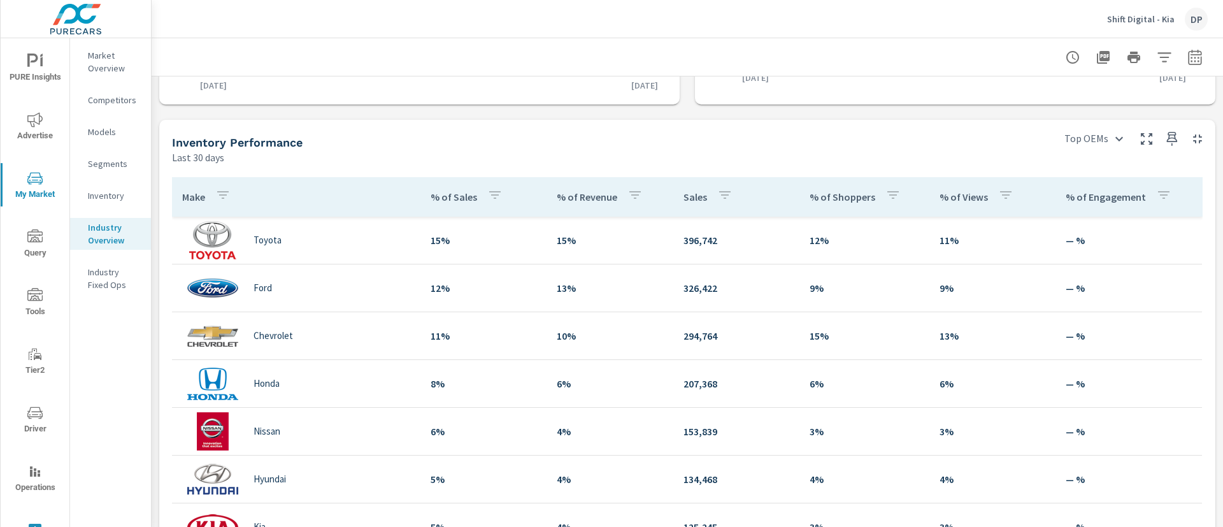
click at [103, 271] on p "Industry Fixed Ops" at bounding box center [114, 278] width 53 height 25
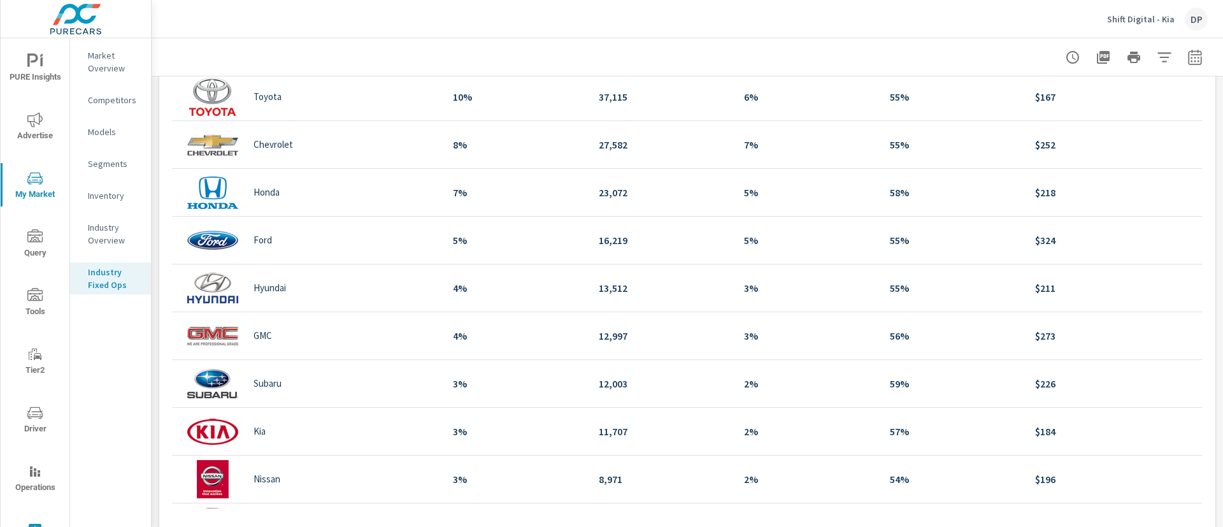
scroll to position [287, 0]
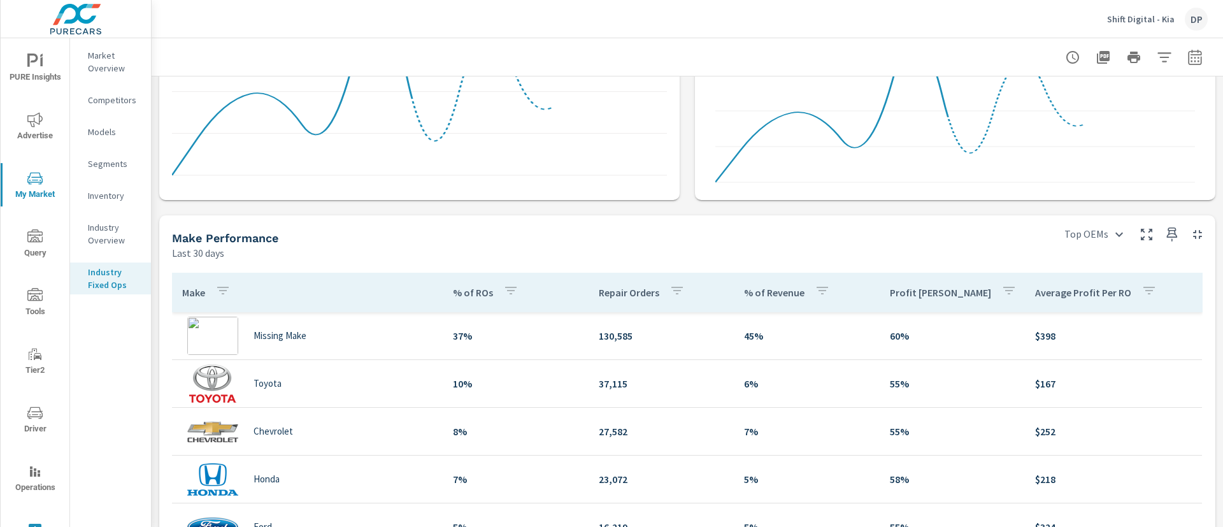
click at [27, 54] on icon "nav menu" at bounding box center [32, 60] width 11 height 13
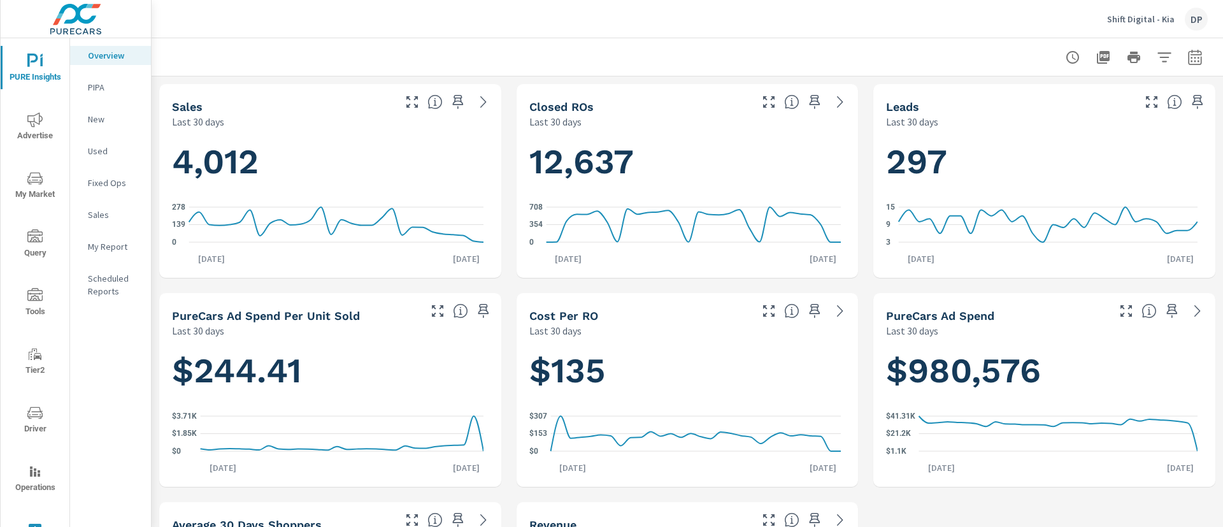
click at [35, 122] on icon "nav menu" at bounding box center [34, 119] width 15 height 15
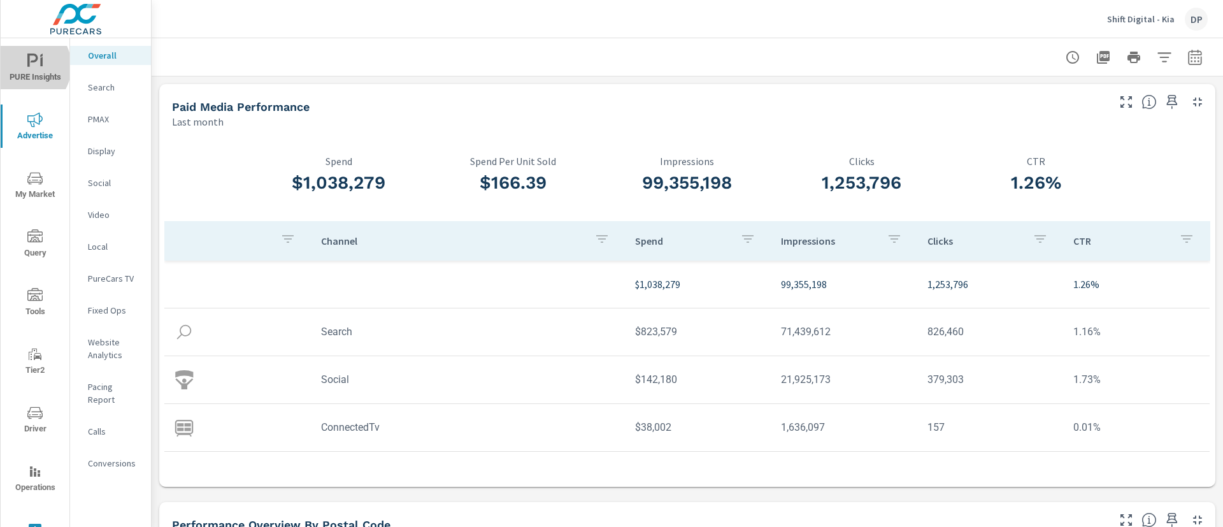
click at [23, 66] on span "PURE Insights" at bounding box center [34, 69] width 61 height 31
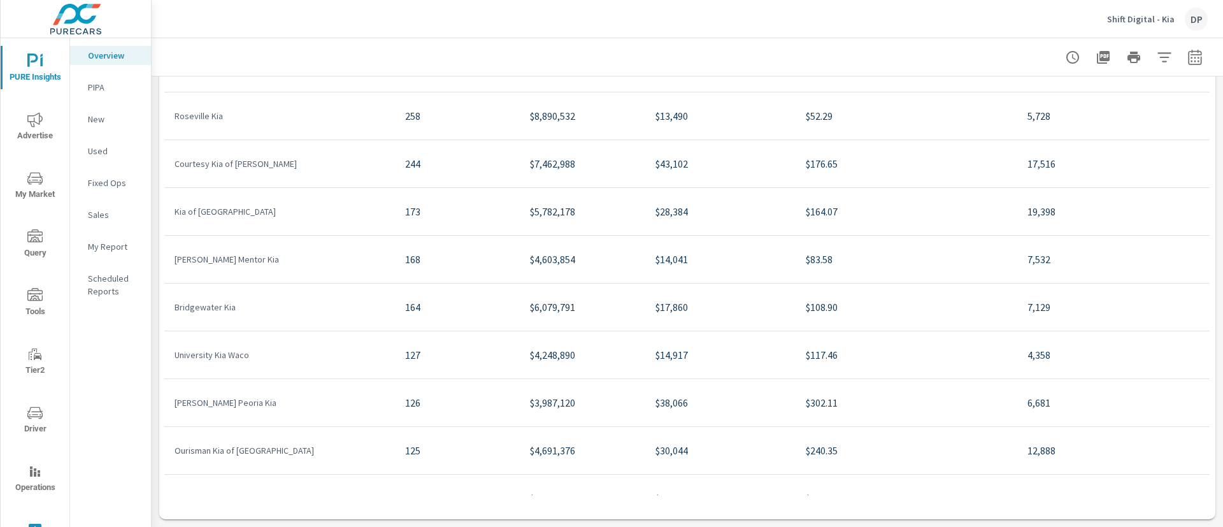
scroll to position [517, 0]
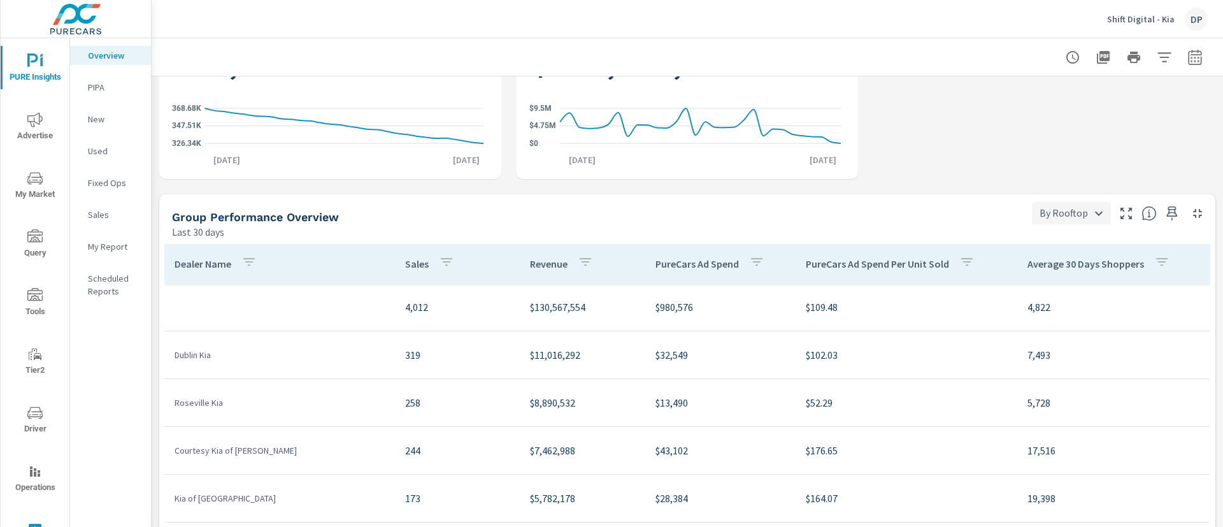
click at [1073, 210] on body "PURE Insights Advertise My Market Query Tools Tier2 Driver Operations Leave Fee…" at bounding box center [611, 263] width 1223 height 527
click at [1038, 254] on li "By Subgroup" at bounding box center [1057, 258] width 77 height 23
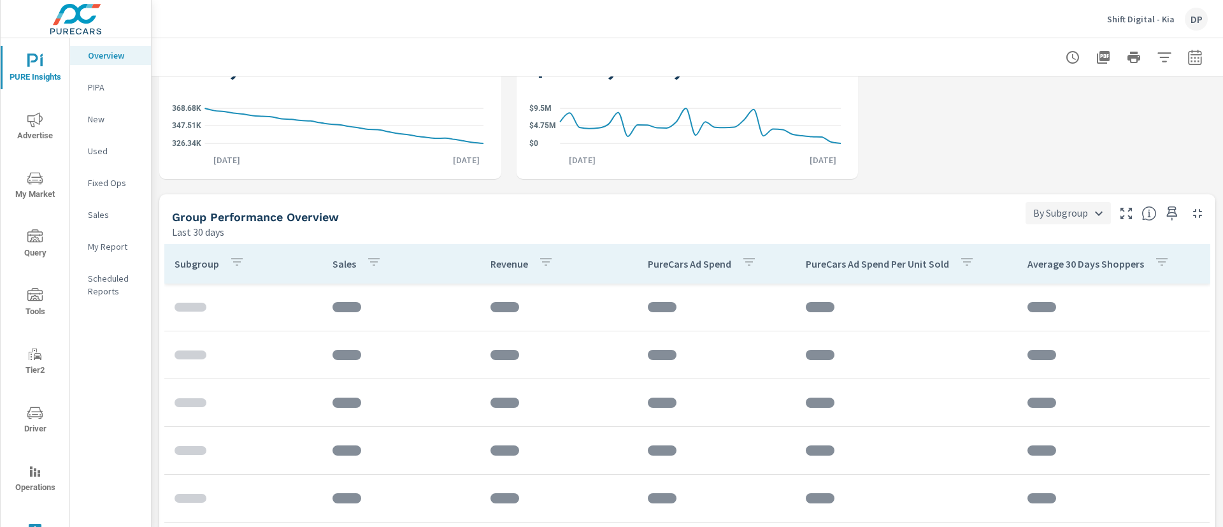
click at [1036, 218] on body "PURE Insights Advertise My Market Query Tools Tier2 Driver Operations Leave Fee…" at bounding box center [611, 263] width 1223 height 527
click at [1034, 275] on li "By Franchise" at bounding box center [1053, 281] width 85 height 23
type input "By Franchise"
click at [38, 185] on icon "nav menu" at bounding box center [34, 178] width 15 height 15
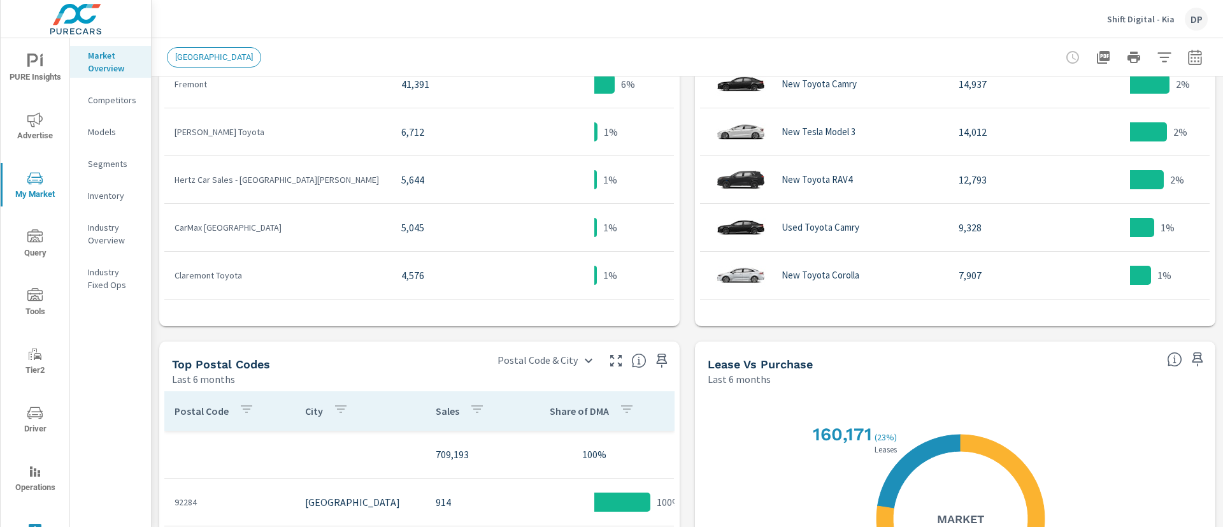
scroll to position [860, 0]
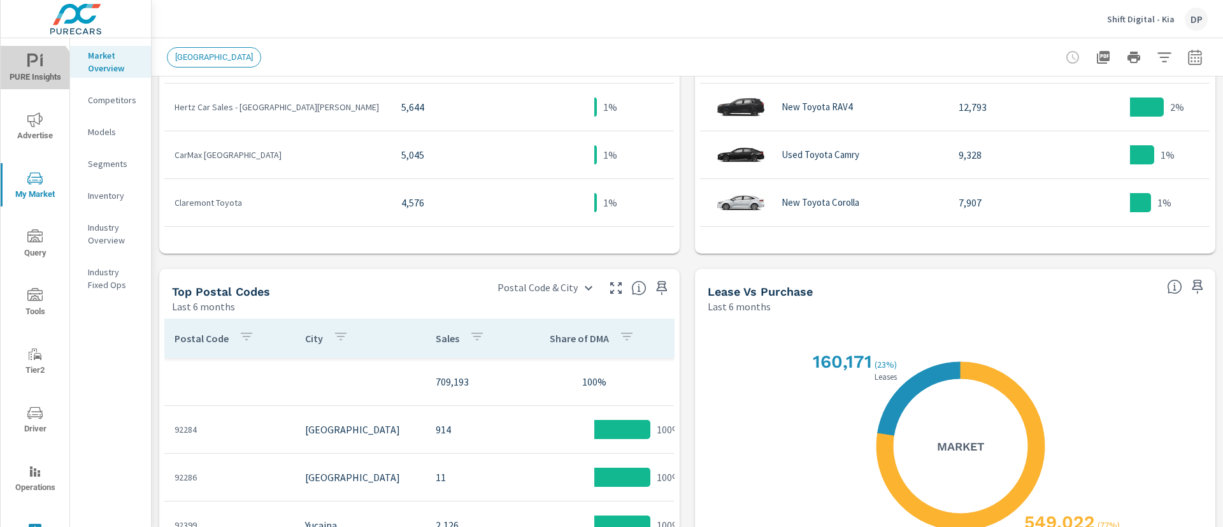
click at [32, 72] on span "PURE Insights" at bounding box center [34, 69] width 61 height 31
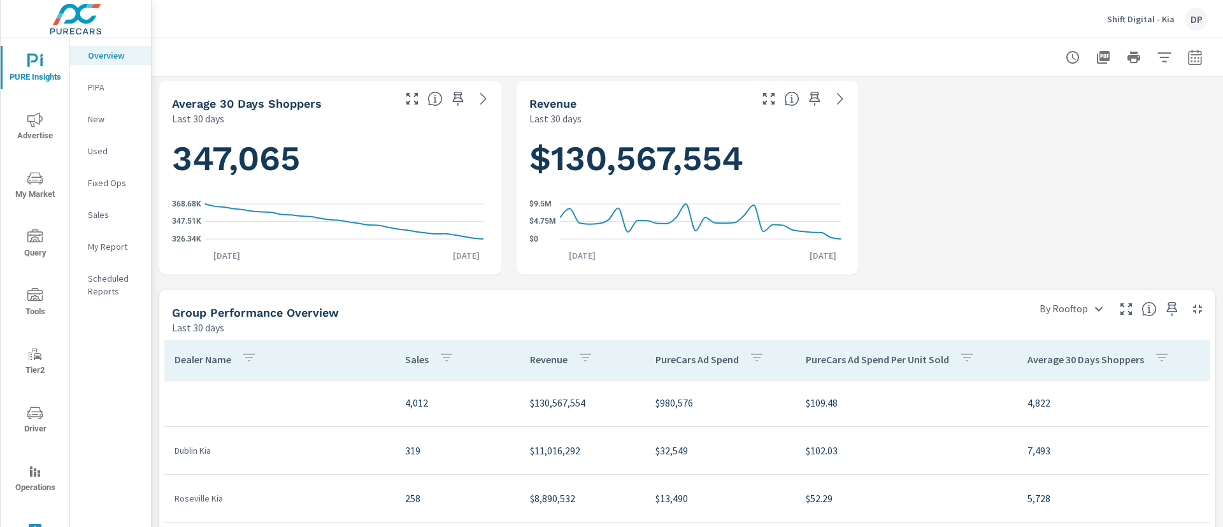
scroll to position [803, 0]
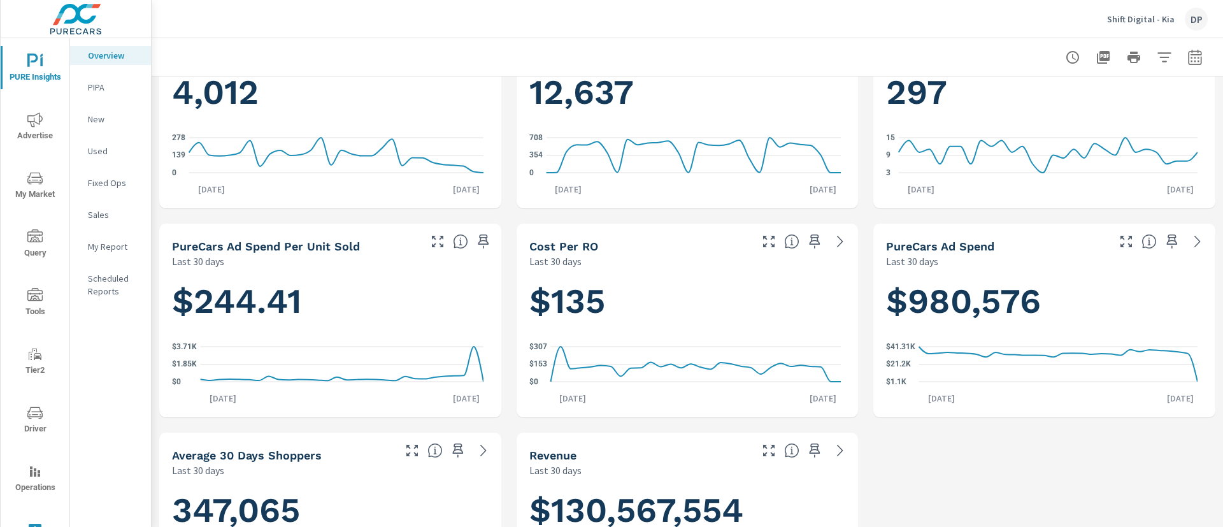
scroll to position [191, 0]
